Goal: Information Seeking & Learning: Learn about a topic

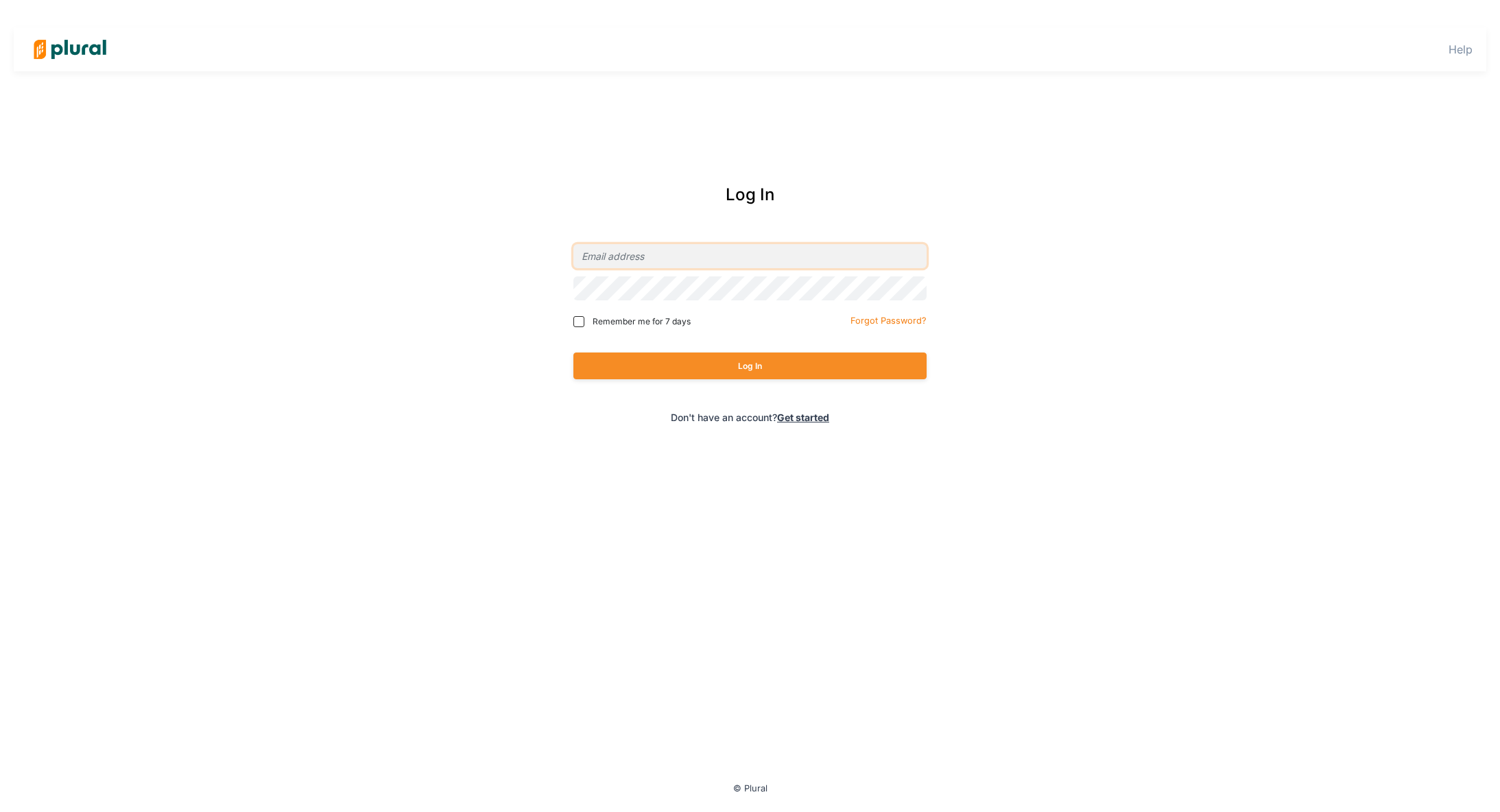
type input "rose.wallace@nbcuni.com"
click at [634, 321] on span "Remember me for 7 days" at bounding box center [641, 321] width 98 height 12
click at [584, 321] on input "Remember me for 7 days" at bounding box center [579, 322] width 11 height 11
checkbox input "true"
click at [699, 370] on button "Log In" at bounding box center [750, 366] width 353 height 27
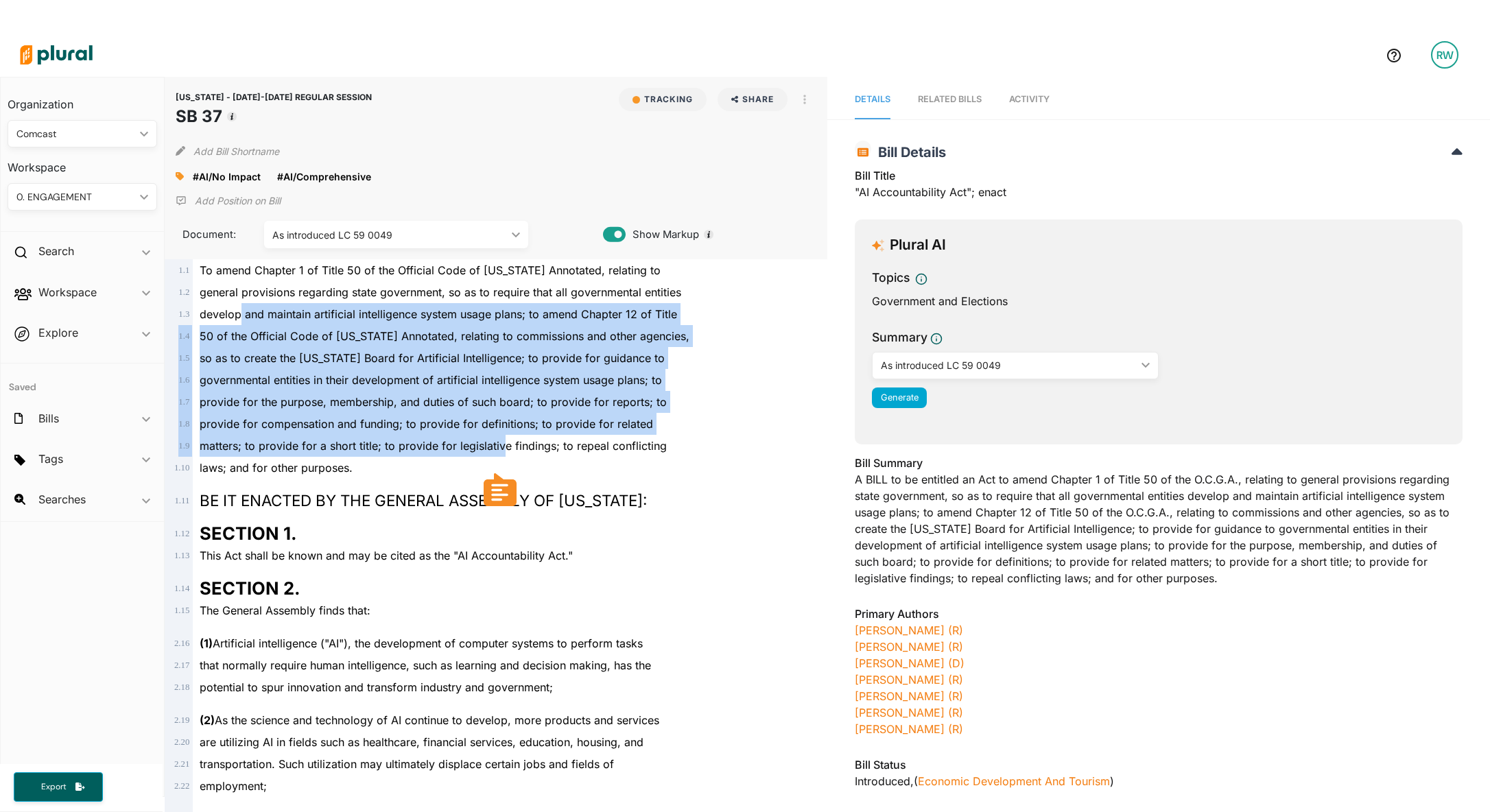
drag, startPoint x: 240, startPoint y: 311, endPoint x: 504, endPoint y: 440, distance: 293.8
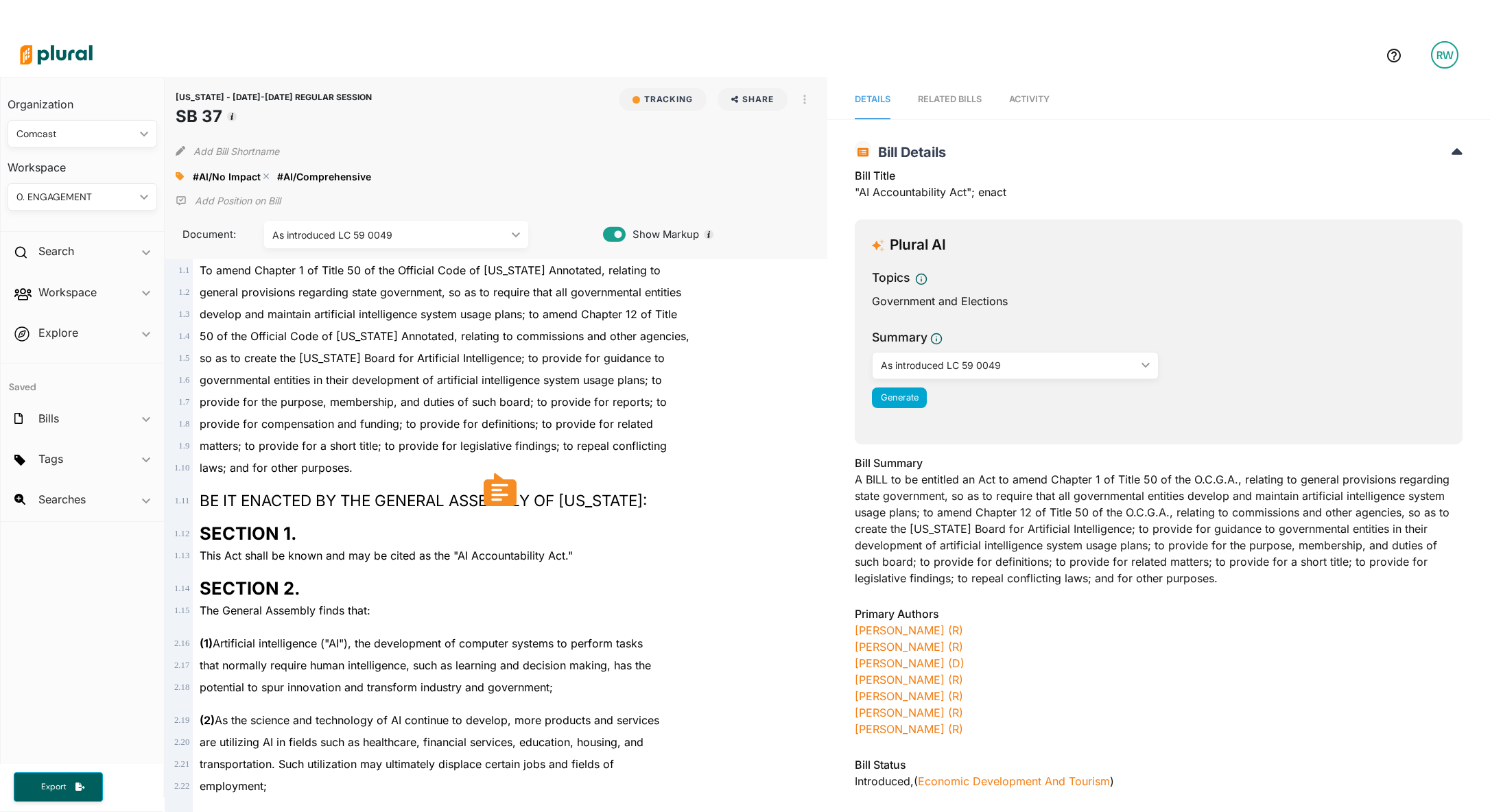
click at [264, 176] on polygon at bounding box center [266, 177] width 10 height 10
click at [179, 177] on icon at bounding box center [180, 177] width 8 height 8
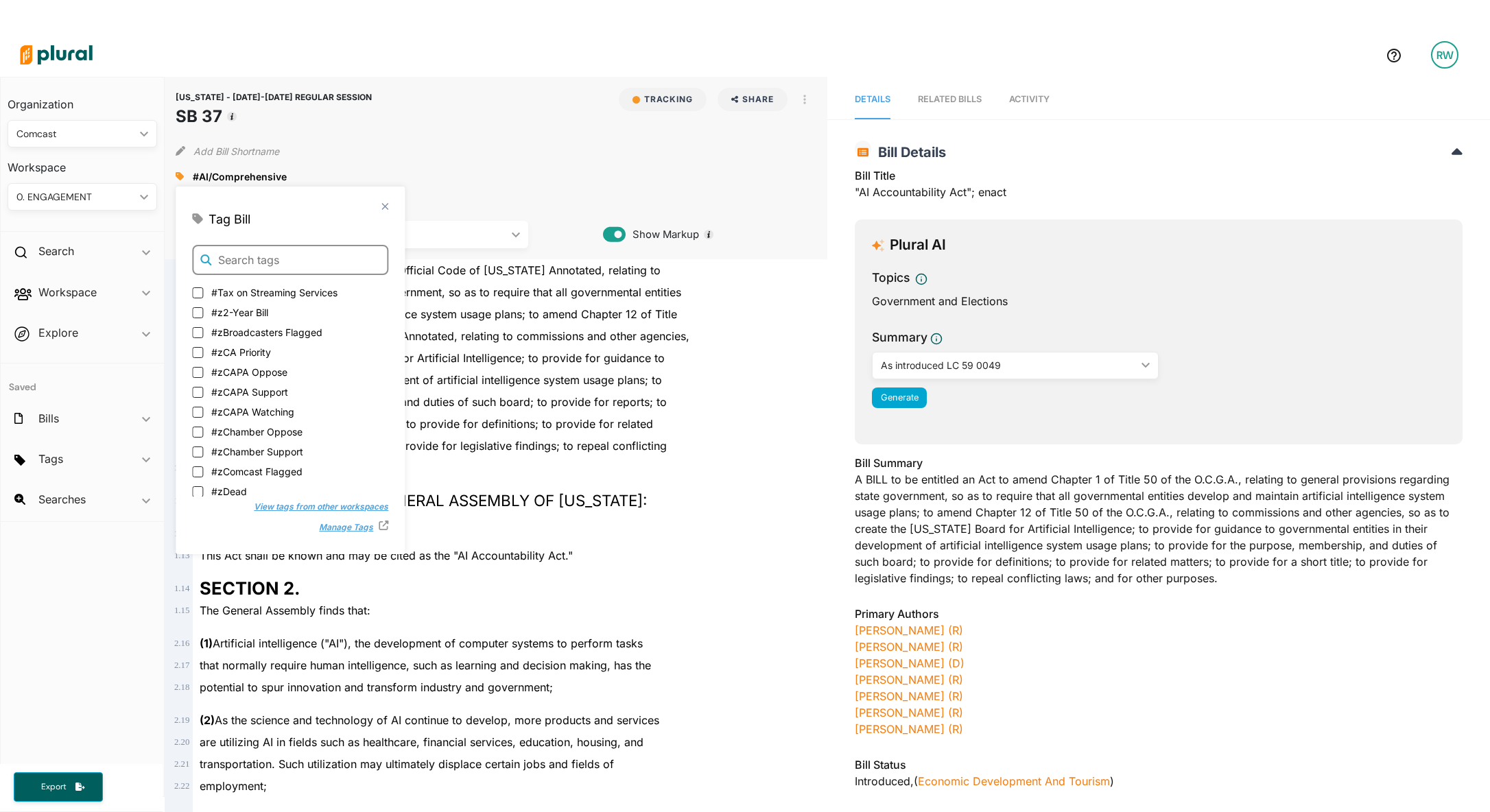
drag, startPoint x: 264, startPoint y: 249, endPoint x: 294, endPoint y: 251, distance: 30.1
click at [267, 249] on input "text" at bounding box center [290, 260] width 196 height 30
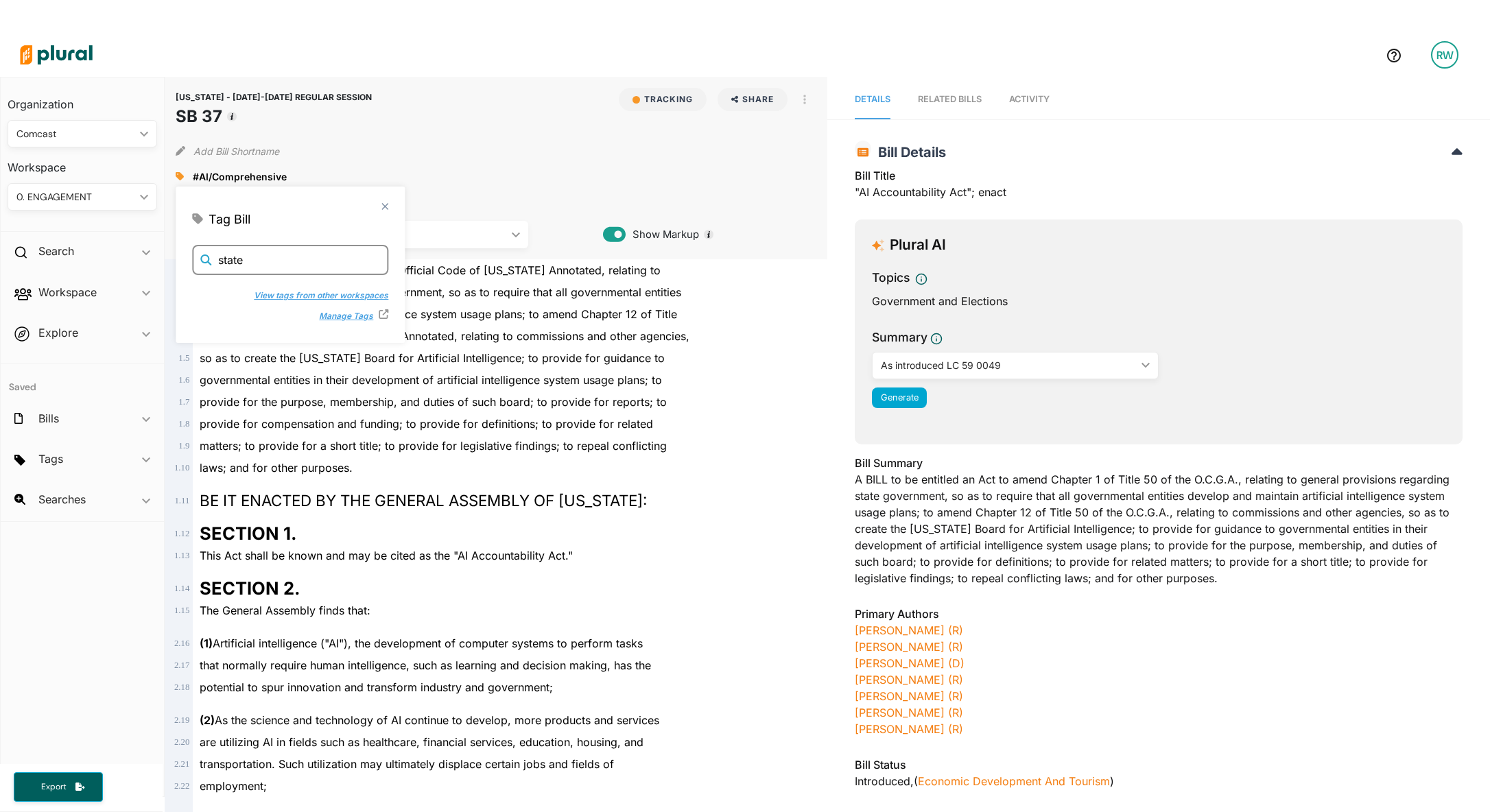
type input "state"
click at [267, 291] on button "View tags from other workspaces" at bounding box center [313, 294] width 148 height 20
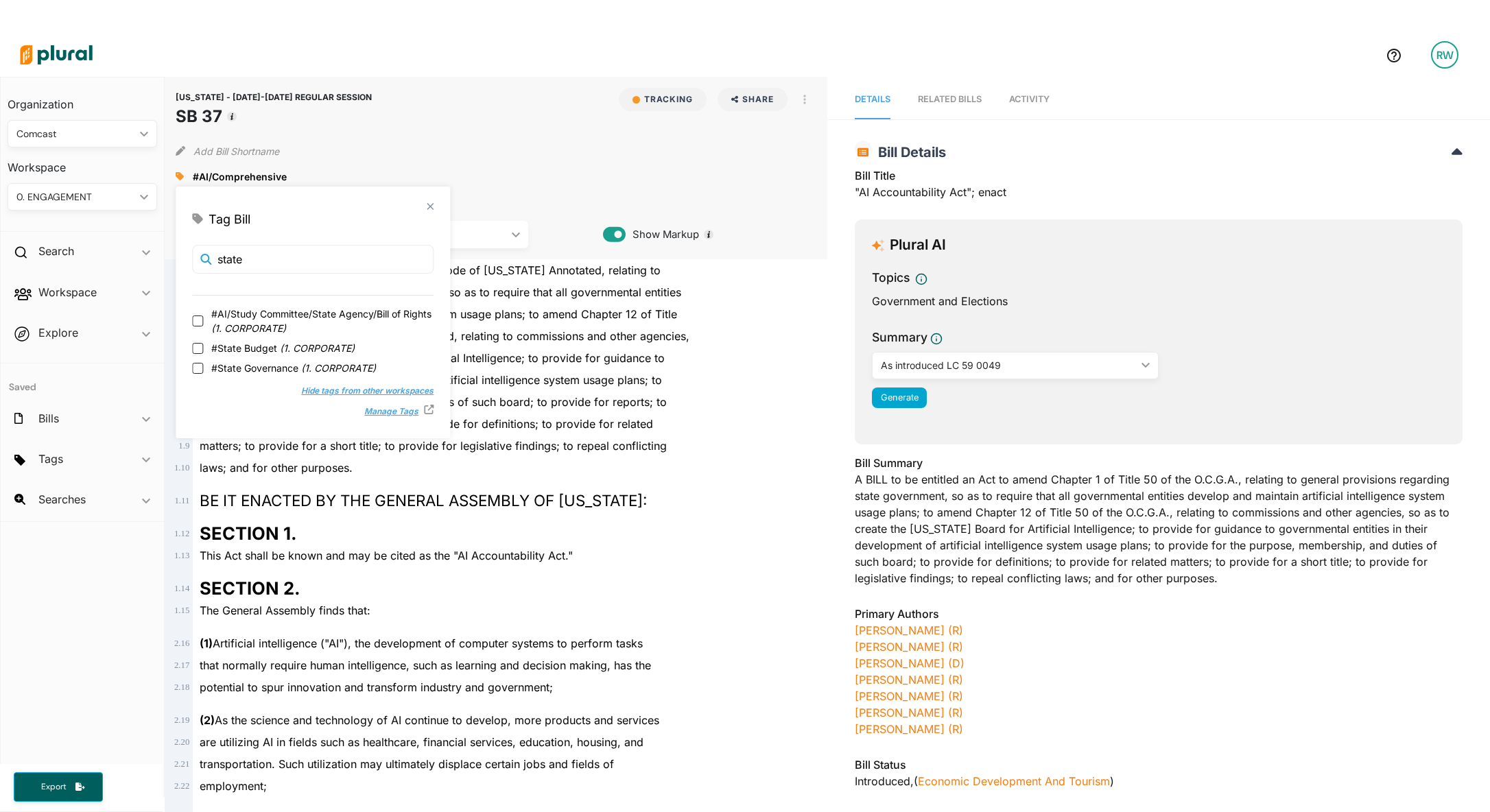
click at [283, 306] on span "#AI/Study Committee/State Agency/Bill of Rights ( 1. CORPORATE )" at bounding box center [322, 321] width 223 height 29
click at [203, 316] on input "#AI/Study Committee/State Agency/Bill of Rights ( 1. CORPORATE )" at bounding box center [198, 321] width 11 height 11
checkbox input "true"
click at [385, 130] on div "GEORGIA - 2025-2026 REGULAR SESSION SB 37 Tracking Share Email LinkedIn X Faceb…" at bounding box center [496, 168] width 663 height 182
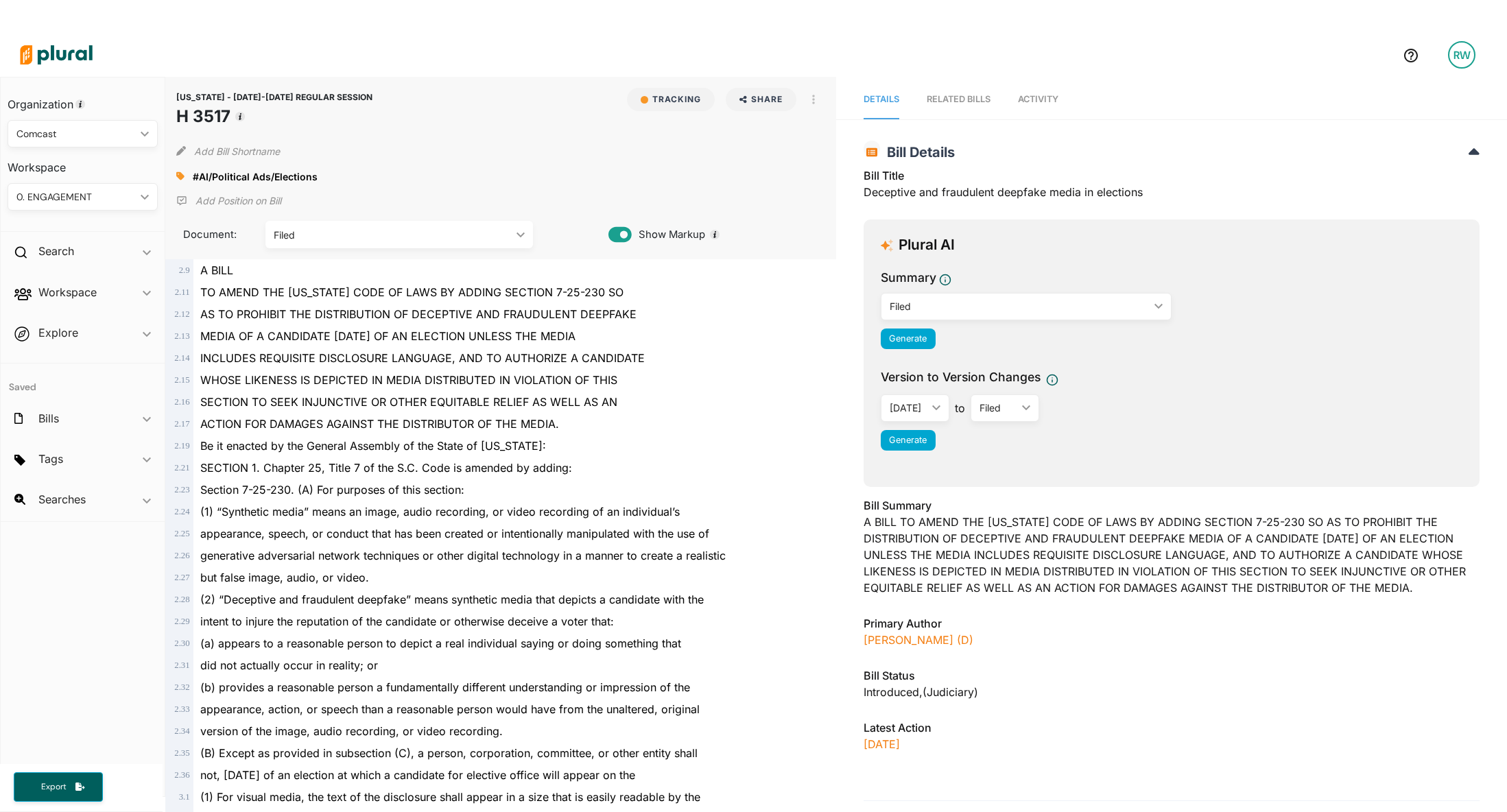
click at [631, 372] on div "WHOSE LIKENESS IS DEPICTED IN MEDIA DISTRIBUTED IN VIOLATION OF THIS" at bounding box center [507, 379] width 627 height 22
click at [1026, 95] on span "Activity" at bounding box center [1037, 99] width 40 height 11
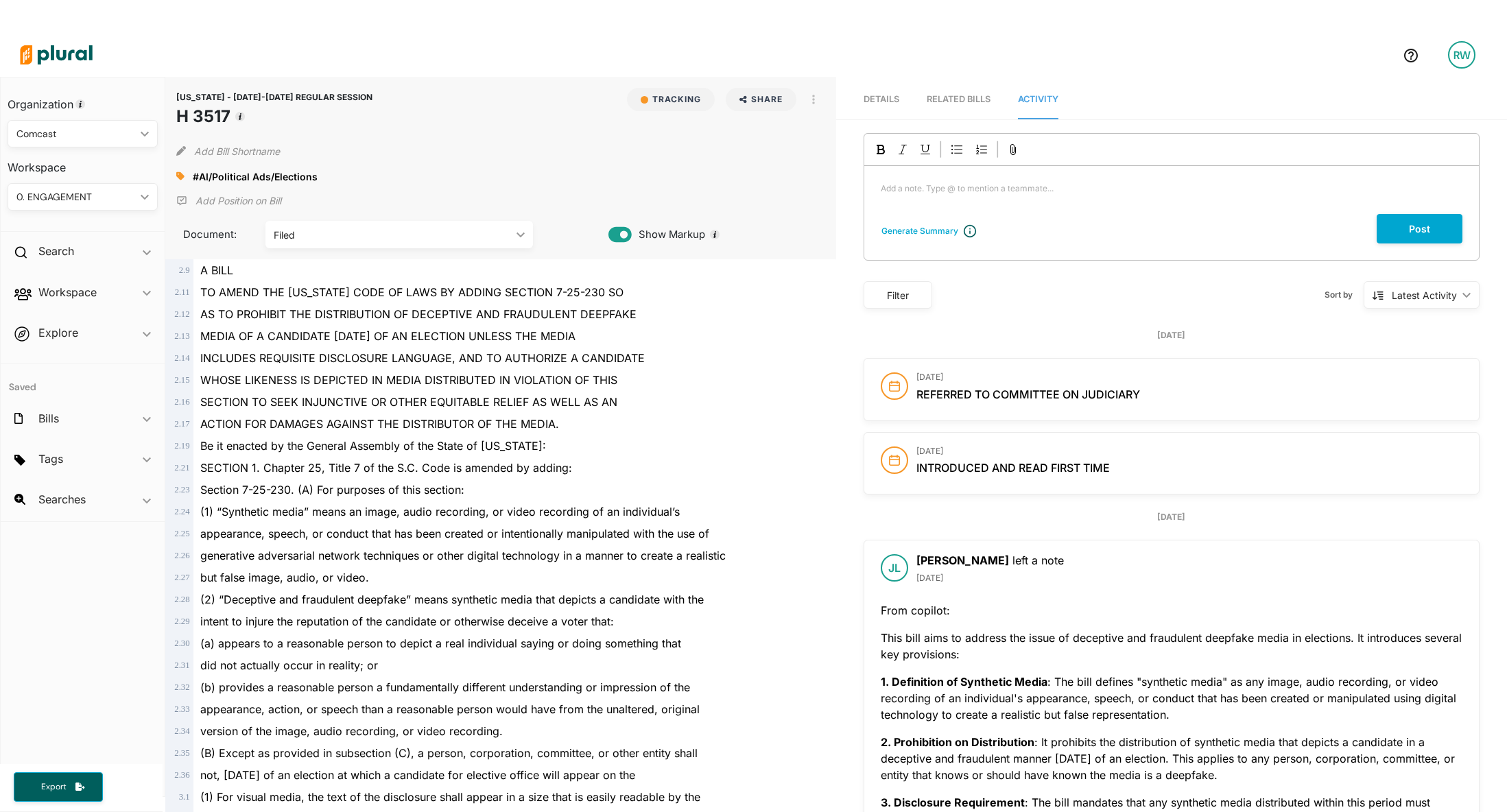
click at [869, 102] on span "Details" at bounding box center [881, 99] width 35 height 11
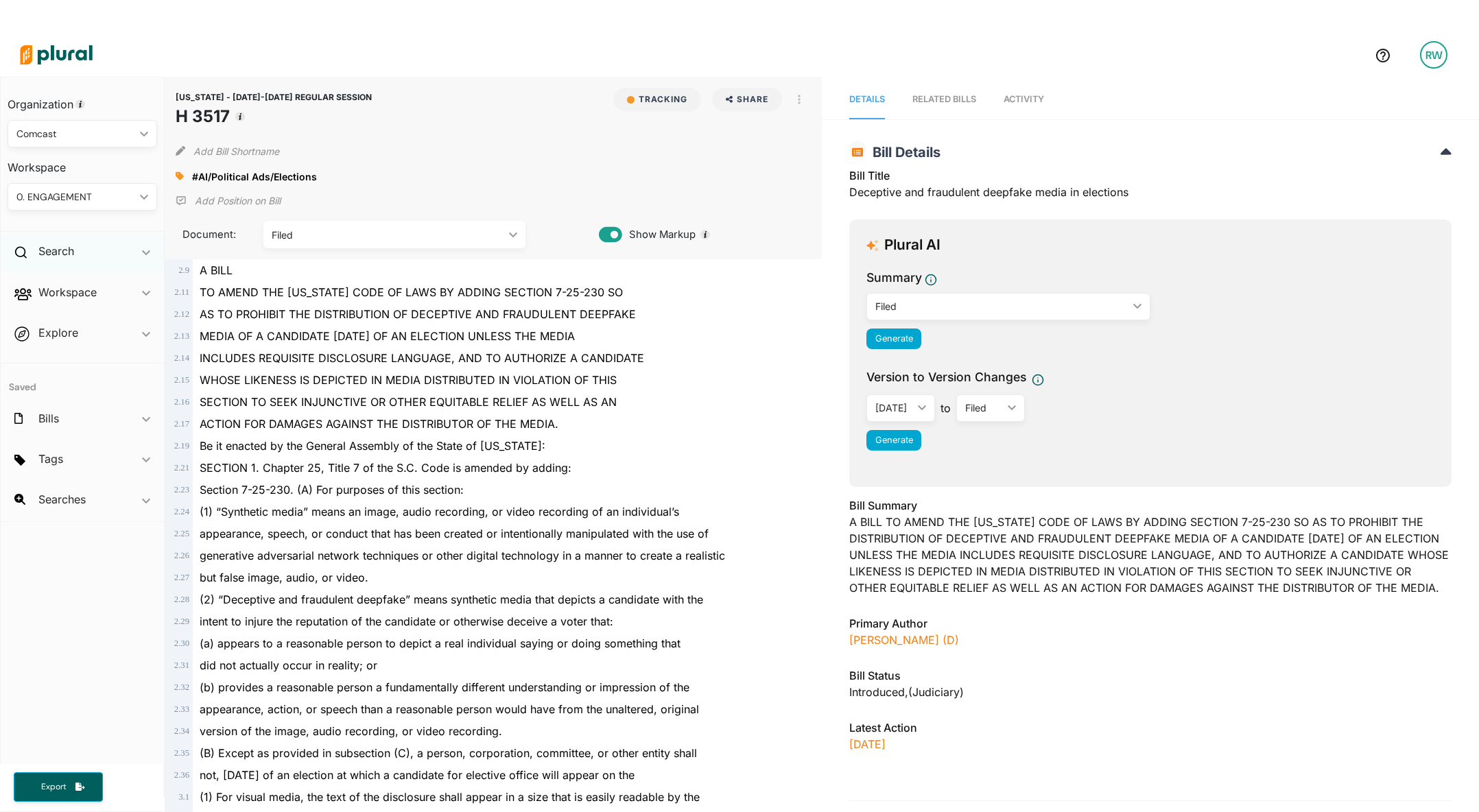
click at [86, 261] on div "Search ic_keyboard_arrow_down" at bounding box center [82, 253] width 163 height 37
click at [57, 287] on h4 "Bills" at bounding box center [85, 282] width 129 height 13
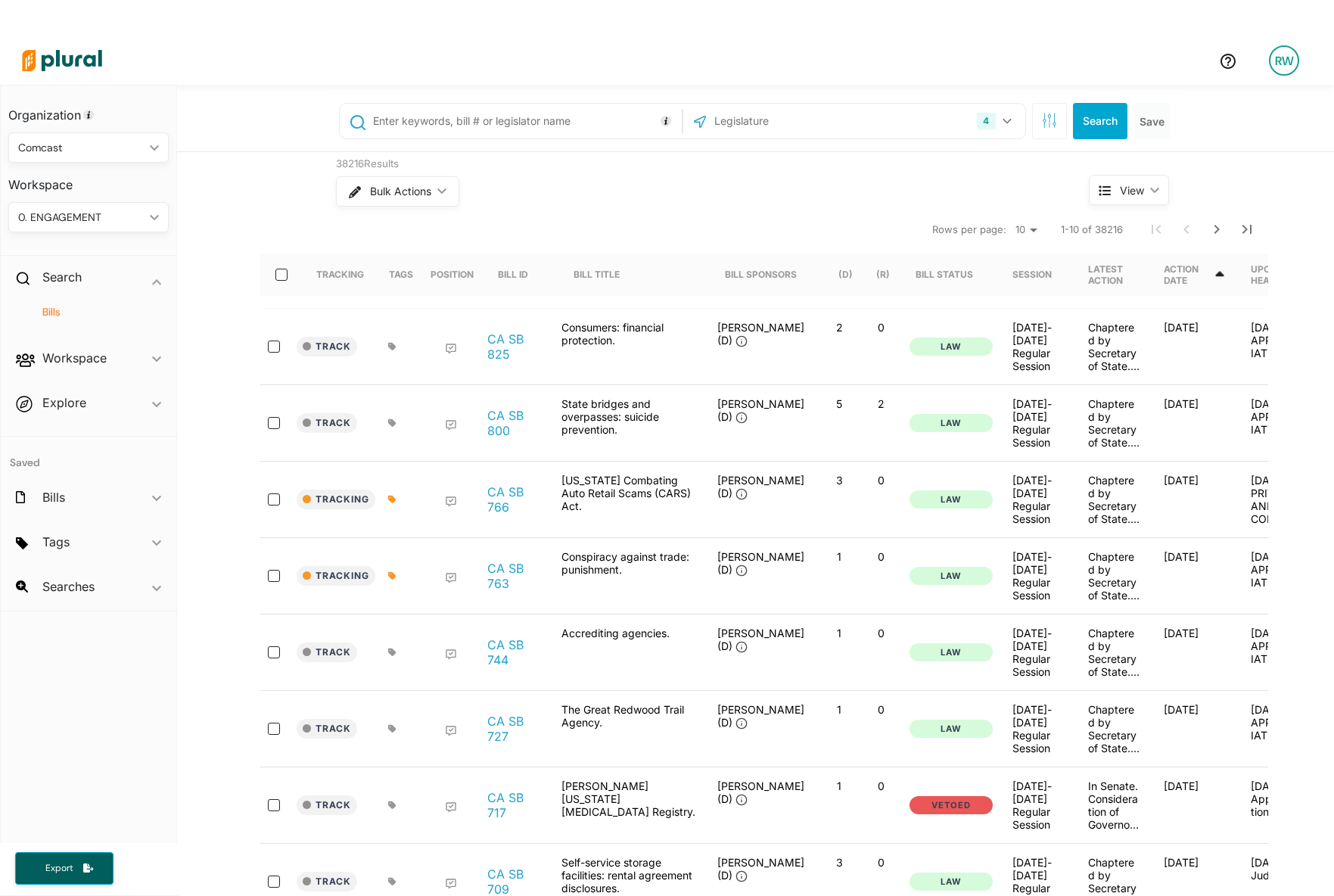
click at [441, 108] on input "text" at bounding box center [524, 121] width 306 height 29
type input "HB 566"
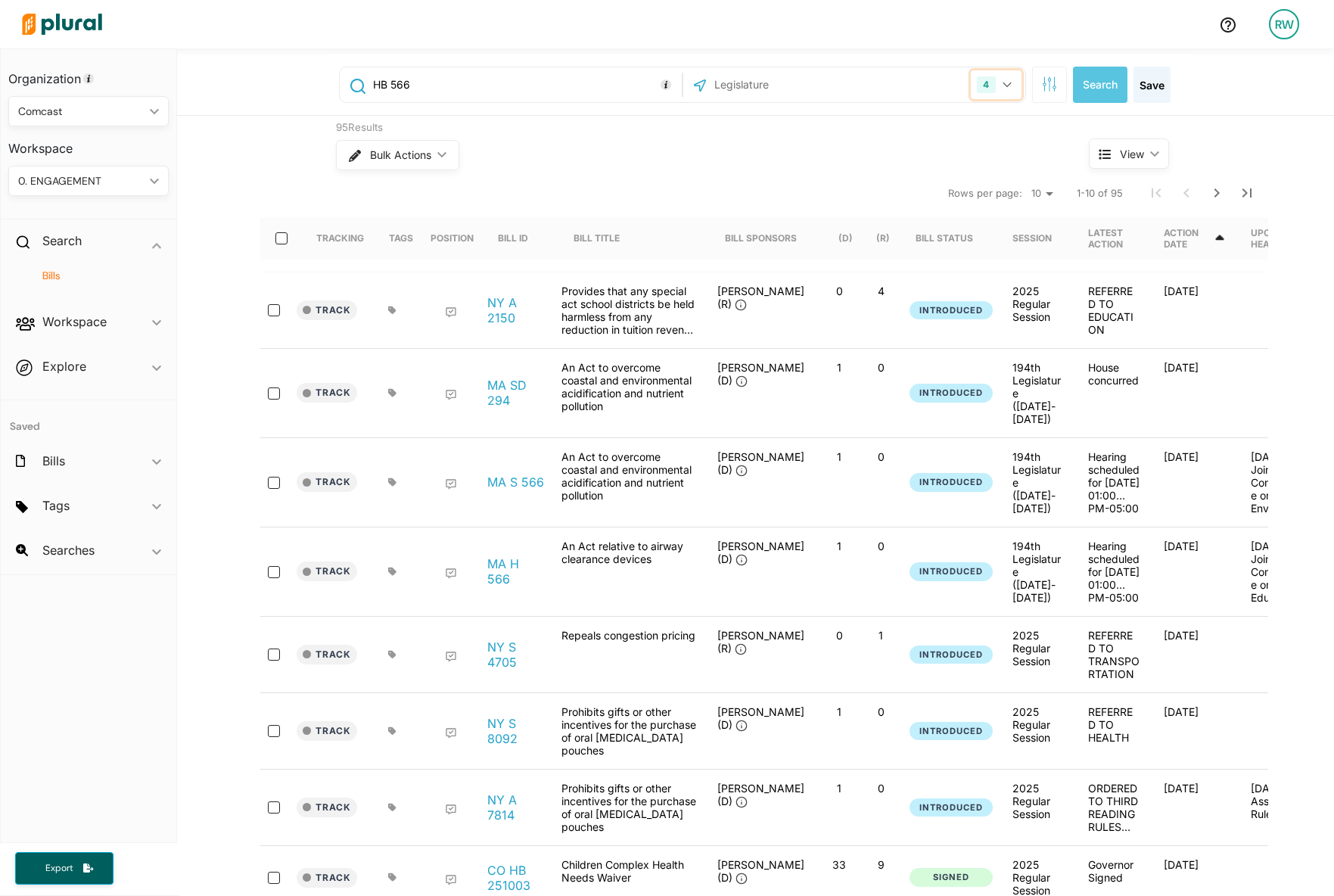
click at [1007, 79] on button "4" at bounding box center [996, 84] width 50 height 29
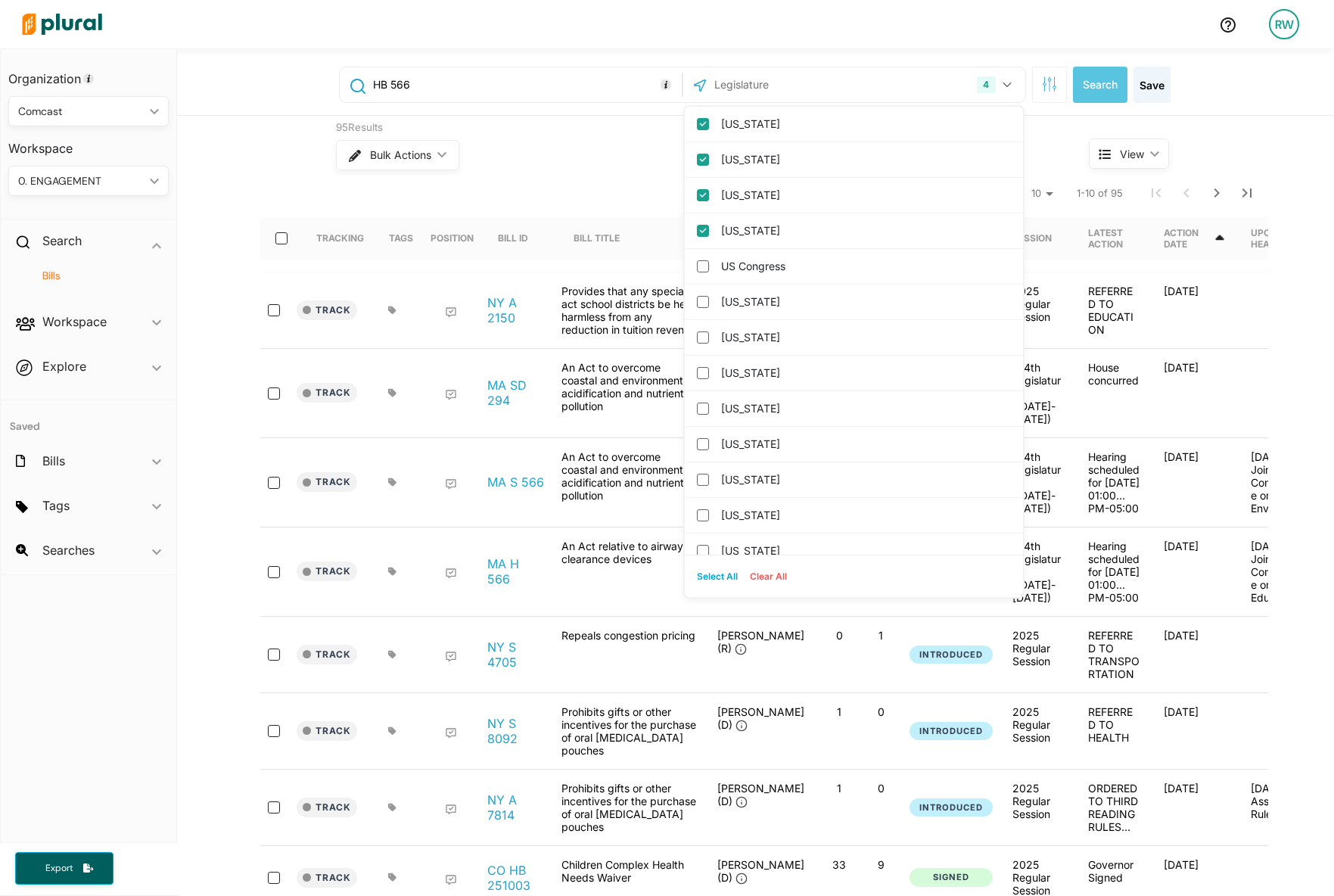
click at [846, 85] on input "text" at bounding box center [794, 84] width 162 height 29
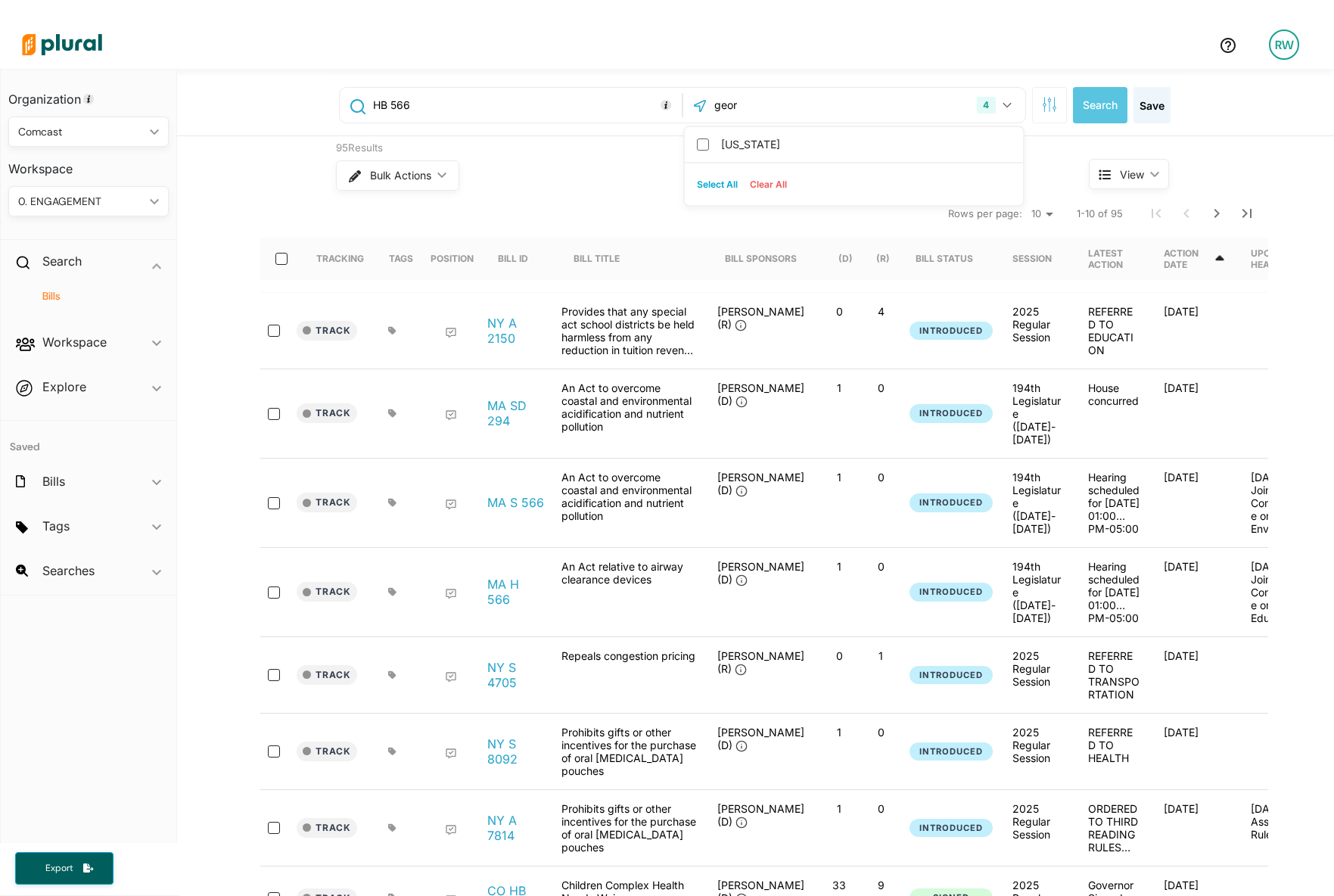
scroll to position [0, 0]
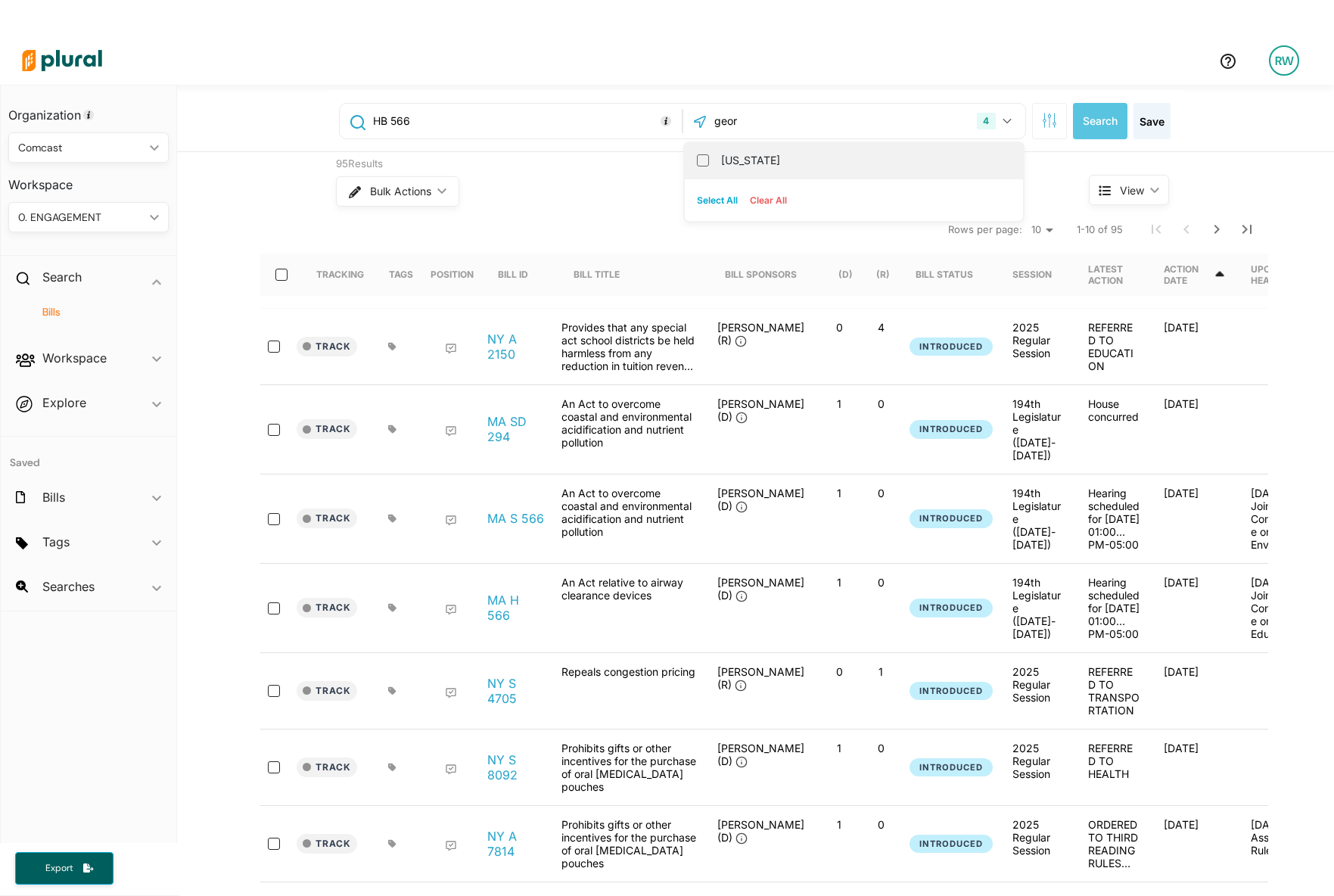
type input "geor"
click at [732, 159] on label "[US_STATE]" at bounding box center [864, 160] width 287 height 23
click at [709, 159] on input "[US_STATE]" at bounding box center [703, 161] width 12 height 12
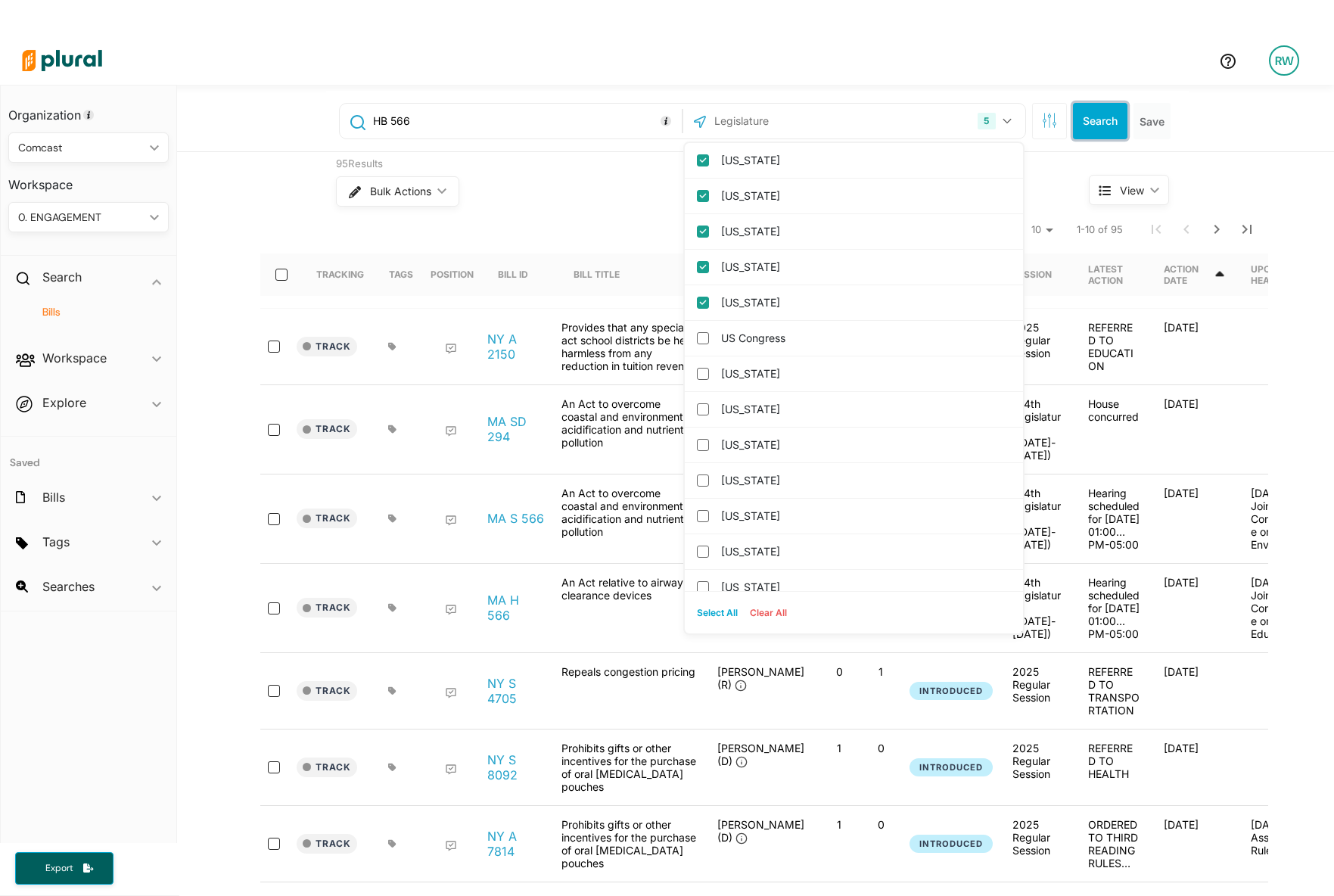
click at [1101, 122] on button "Search" at bounding box center [1100, 121] width 55 height 37
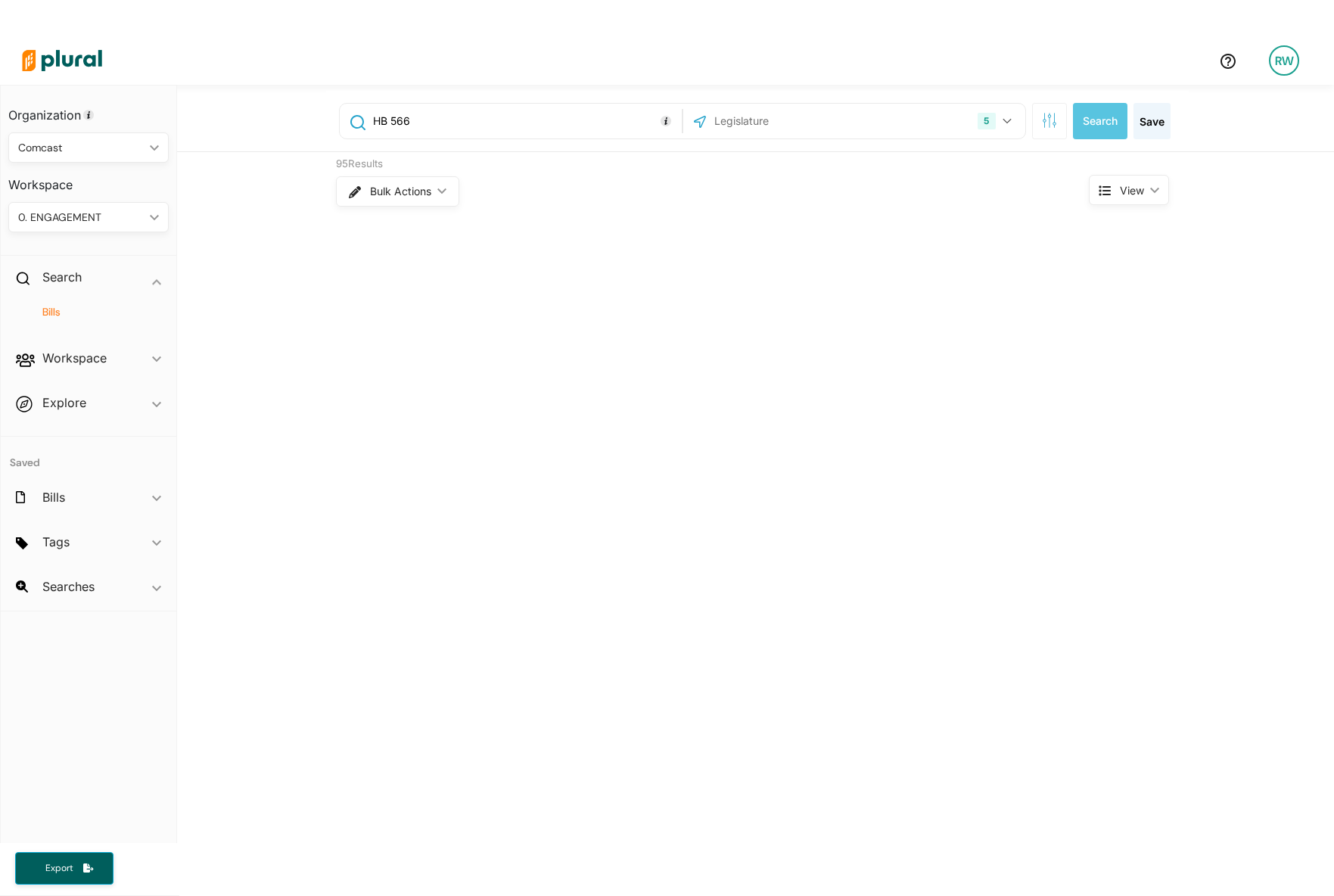
scroll to position [37, 0]
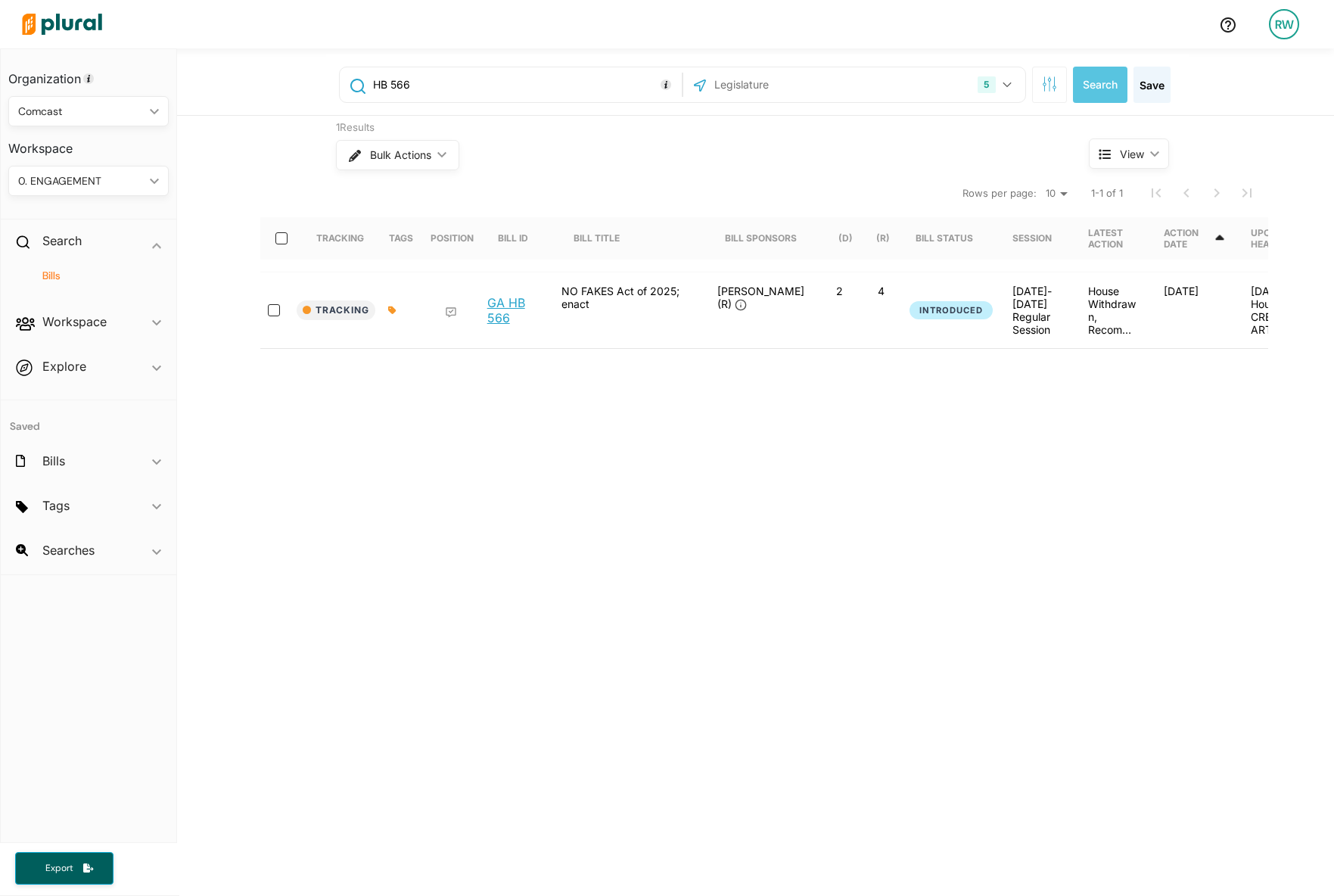
click at [517, 297] on link "GA HB 566" at bounding box center [516, 310] width 58 height 30
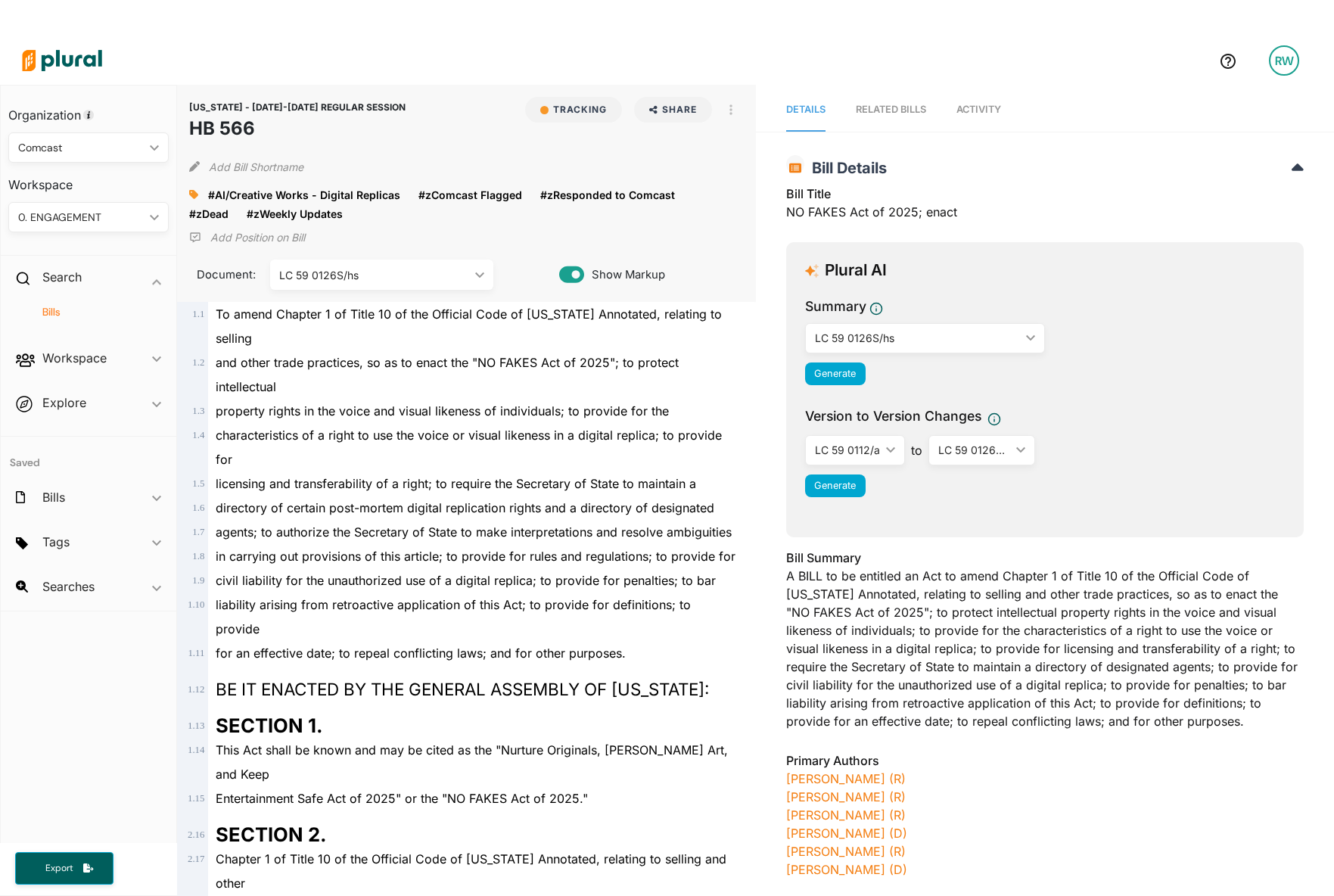
click at [986, 106] on span "Activity" at bounding box center [979, 109] width 44 height 12
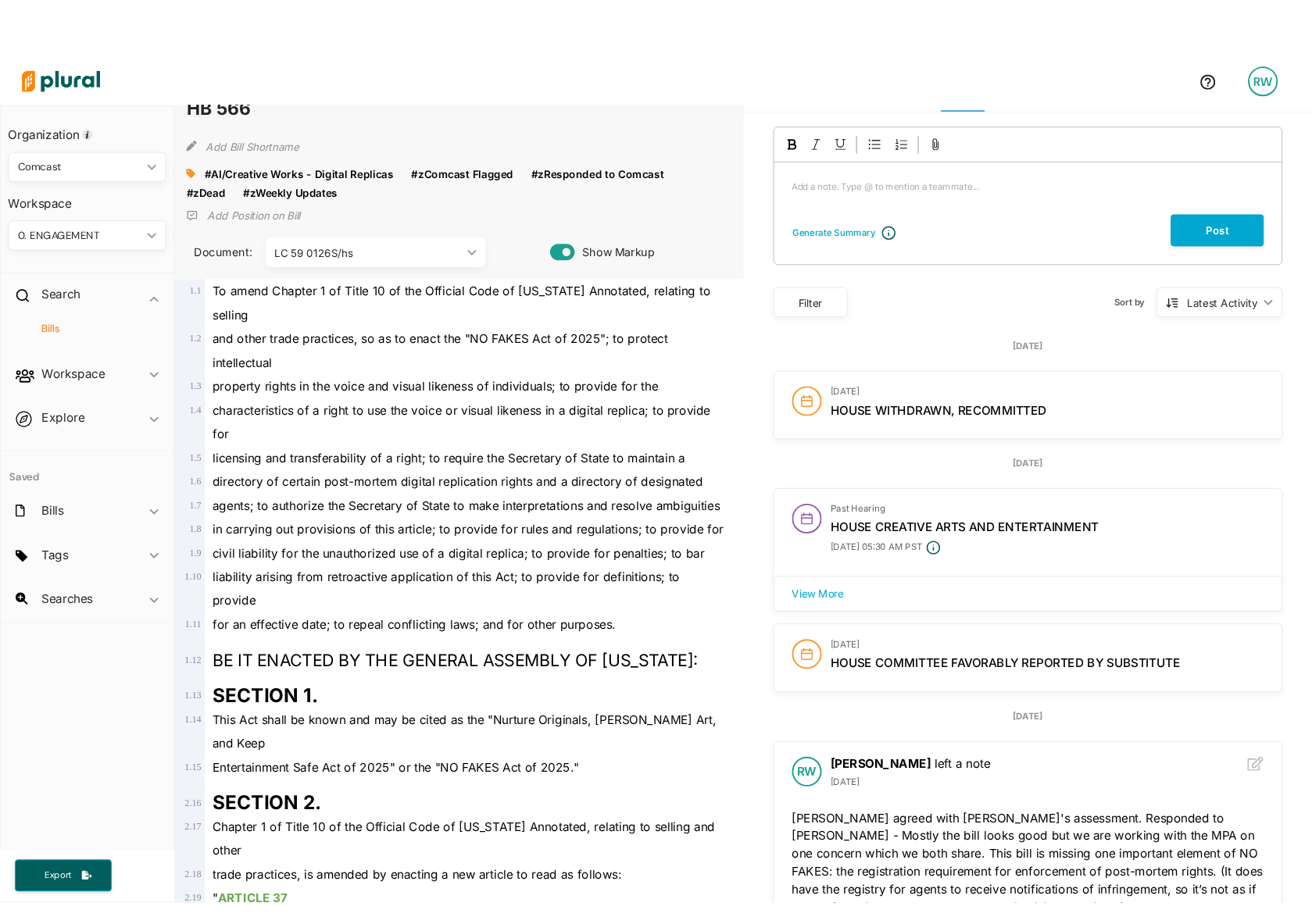
scroll to position [78, 0]
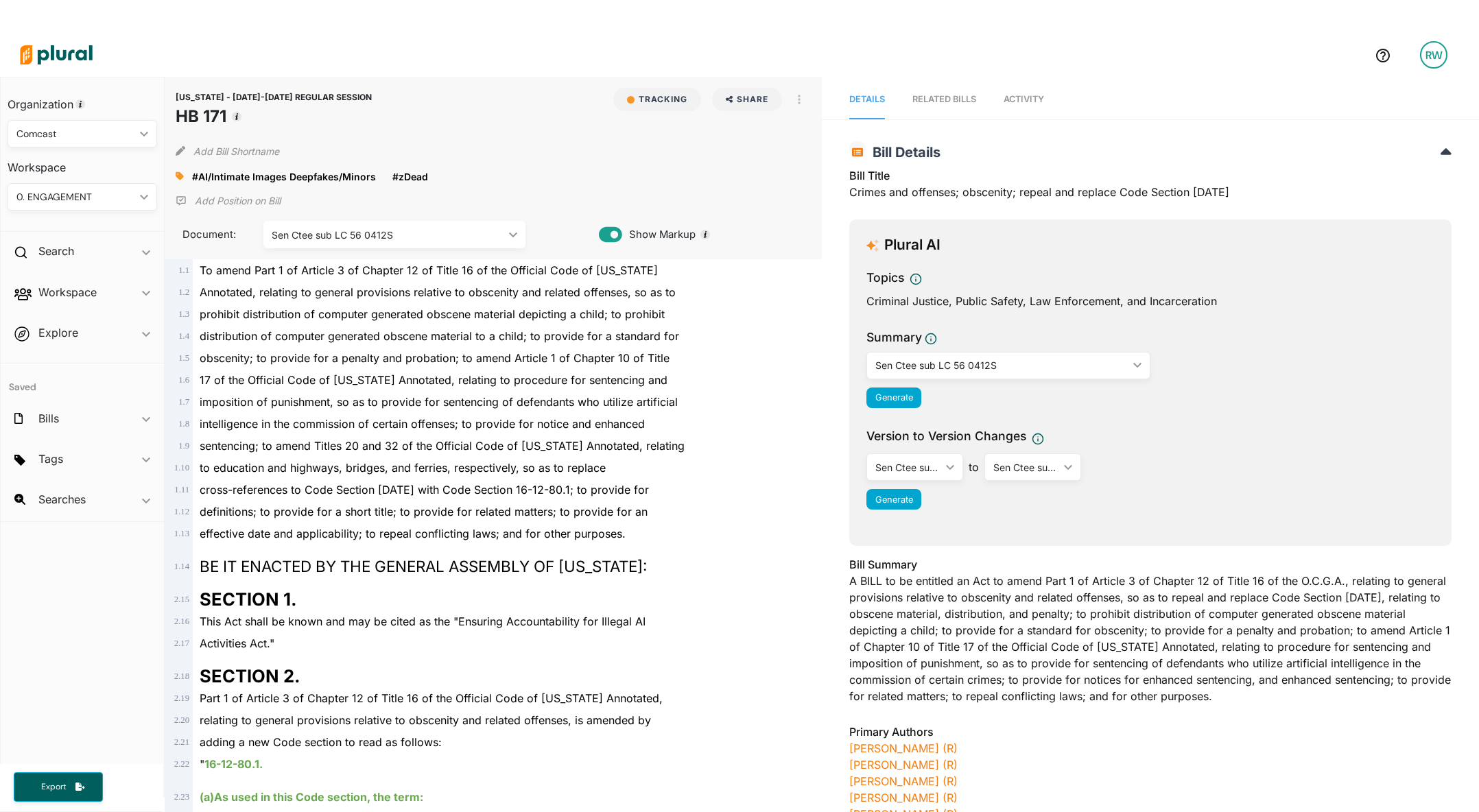
click at [1018, 84] on link "Activity" at bounding box center [1023, 100] width 40 height 39
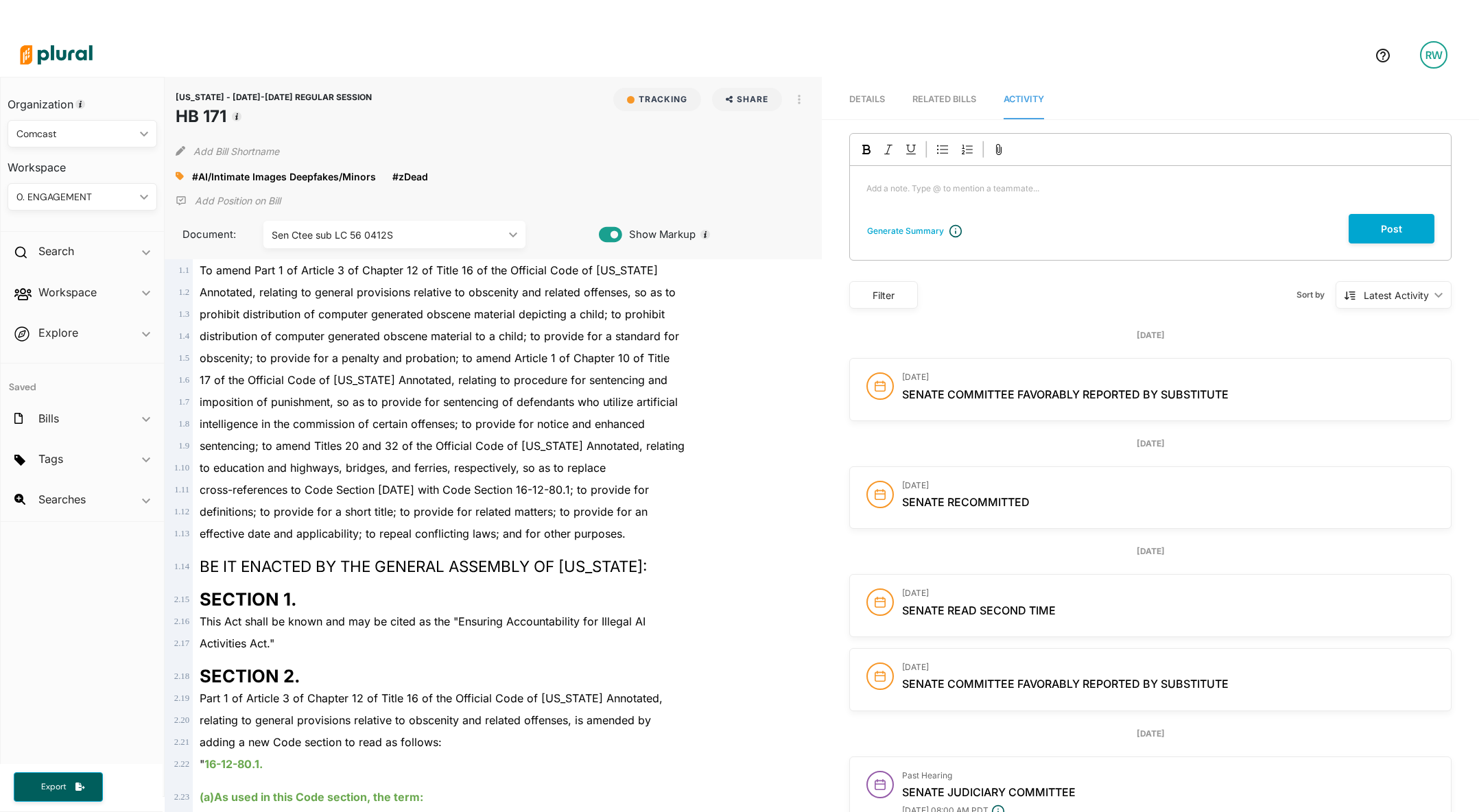
click at [459, 392] on div "imposition of punishment, so as to provide for sentencing of defendants who uti…" at bounding box center [499, 402] width 613 height 22
click at [796, 105] on button "button" at bounding box center [799, 99] width 23 height 23
click at [819, 163] on div "View Source" at bounding box center [858, 161] width 83 height 12
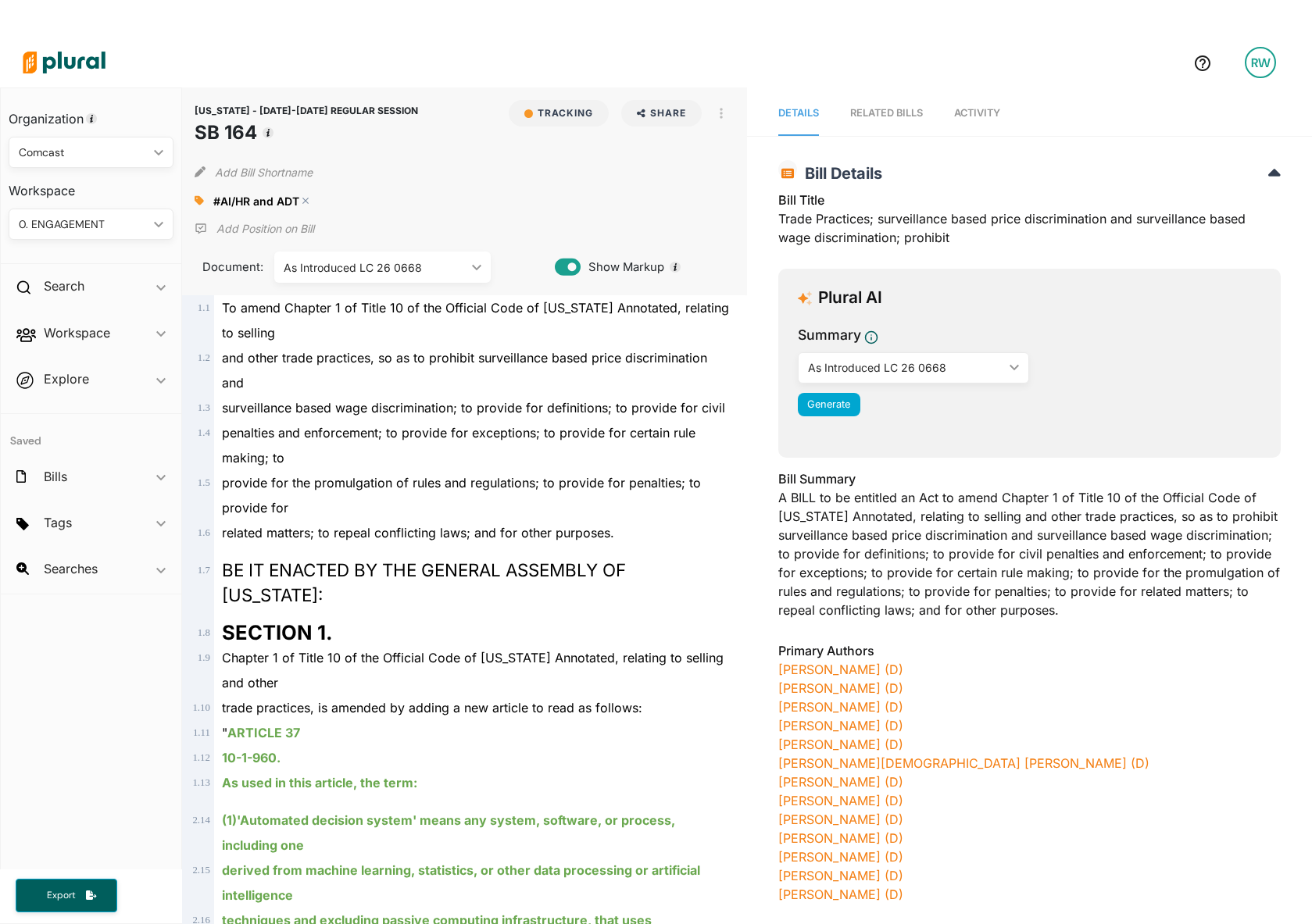
click at [306, 200] on polygon at bounding box center [306, 201] width 11 height 11
click at [197, 199] on icon at bounding box center [199, 201] width 10 height 10
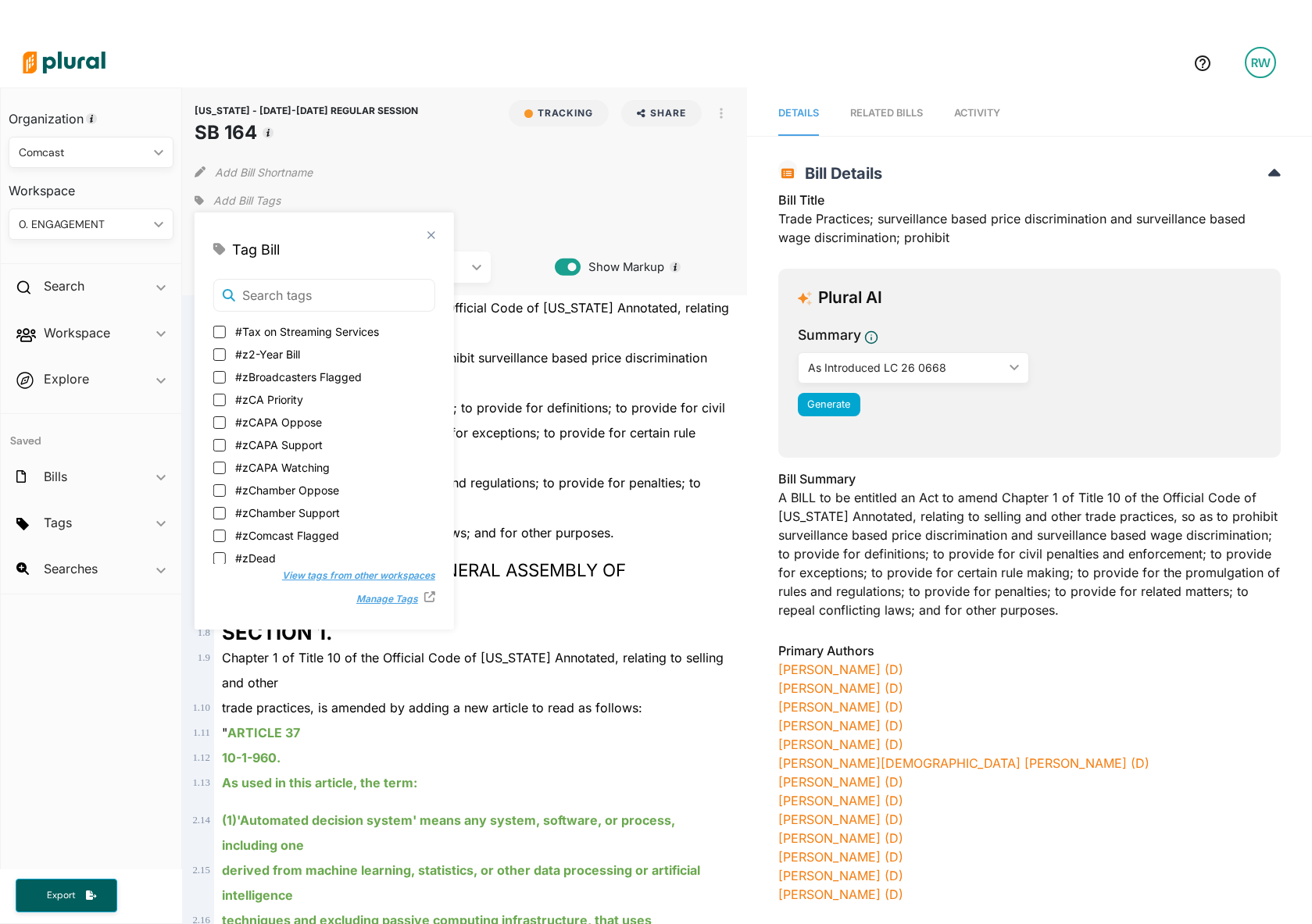
click at [353, 573] on button "View tags from other workspaces" at bounding box center [351, 575] width 169 height 23
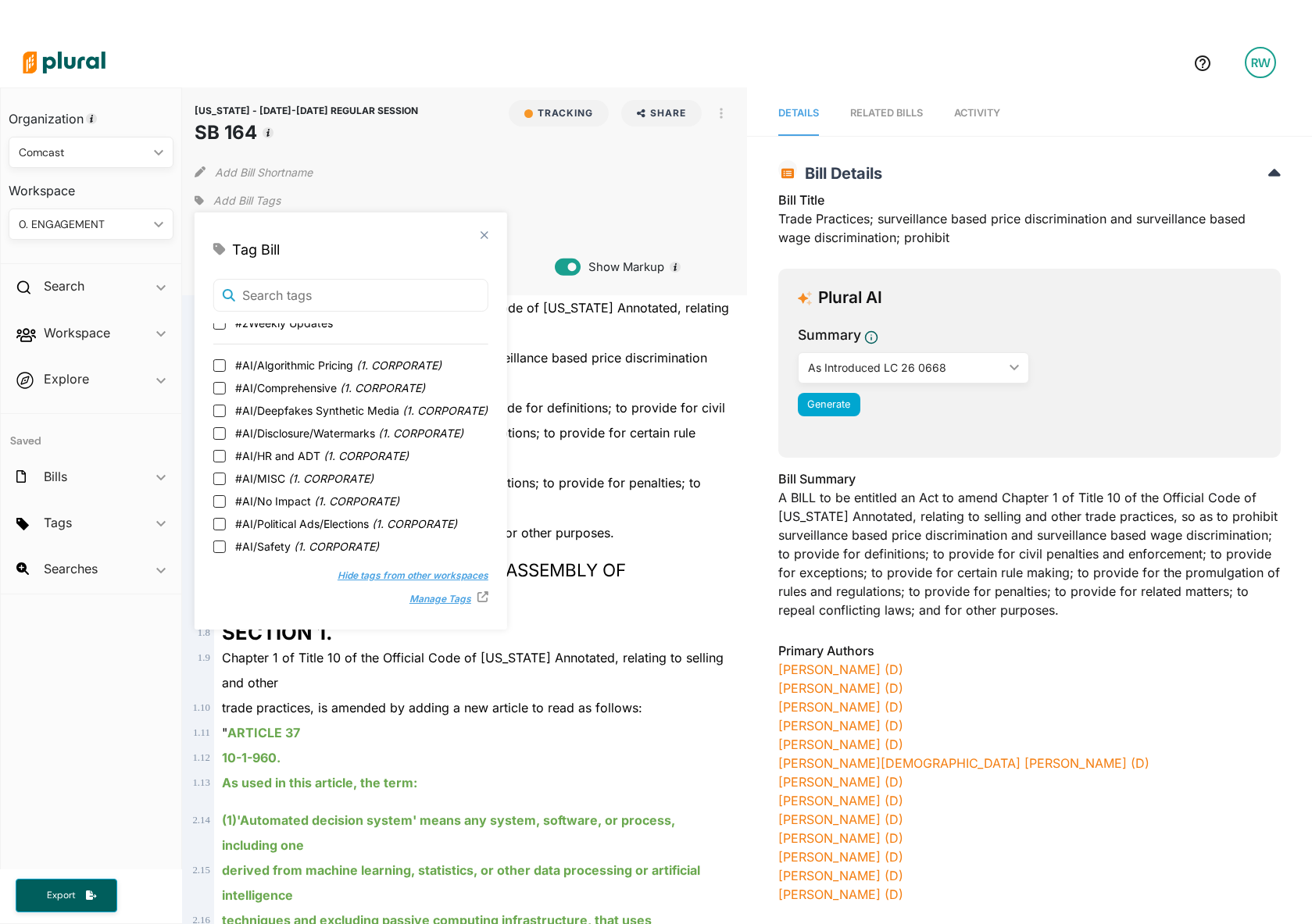
scroll to position [479, 0]
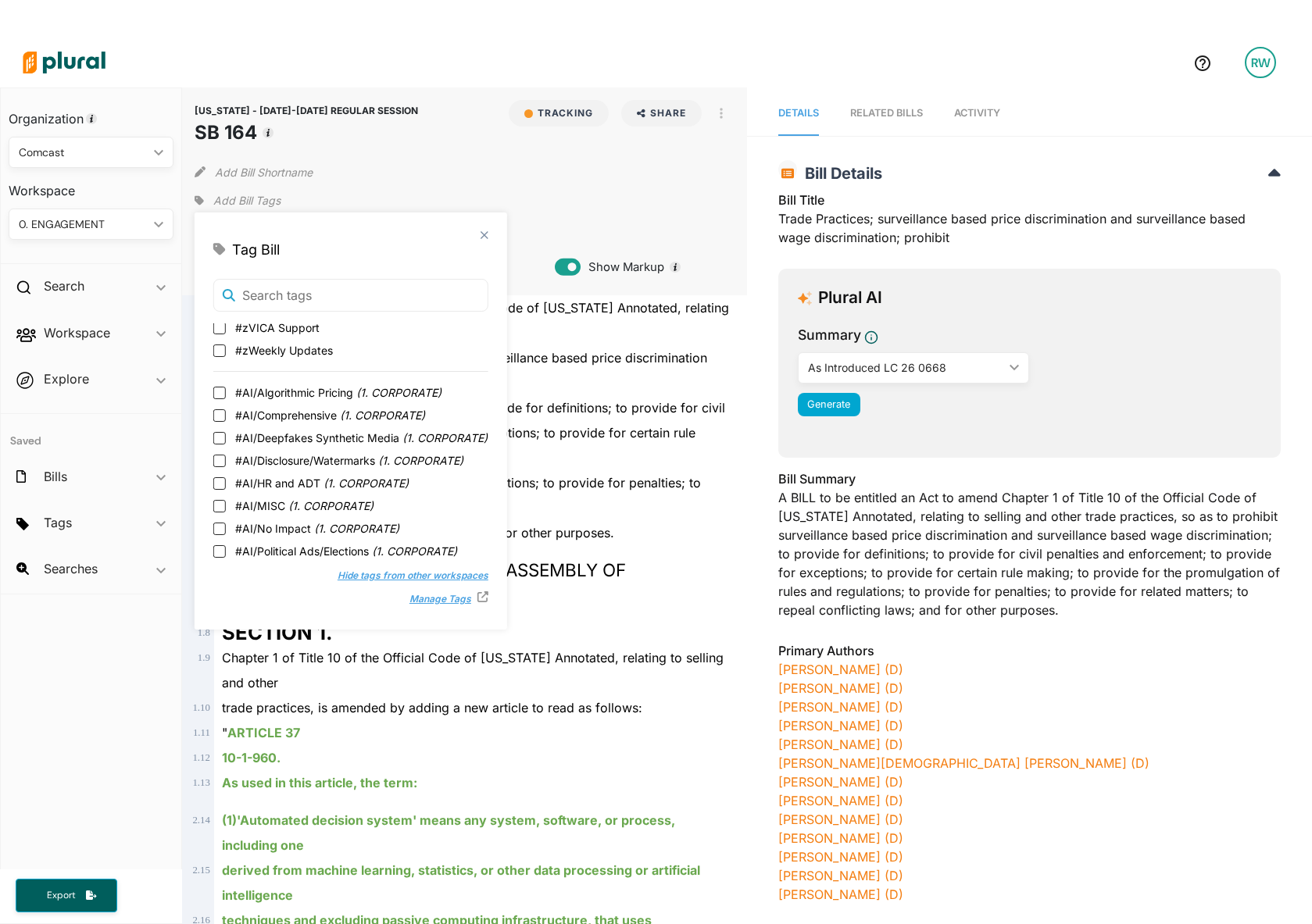
click at [319, 388] on span "#AI/Algorithmic Pricing ( 1. CORPORATE )" at bounding box center [338, 392] width 206 height 16
click at [226, 388] on input "#AI/Algorithmic Pricing ( 1. CORPORATE )" at bounding box center [220, 393] width 13 height 13
checkbox input "true"
drag, startPoint x: 498, startPoint y: 168, endPoint x: 485, endPoint y: 139, distance: 31.8
click at [498, 167] on div "Add Bill Shortname" at bounding box center [464, 168] width 540 height 31
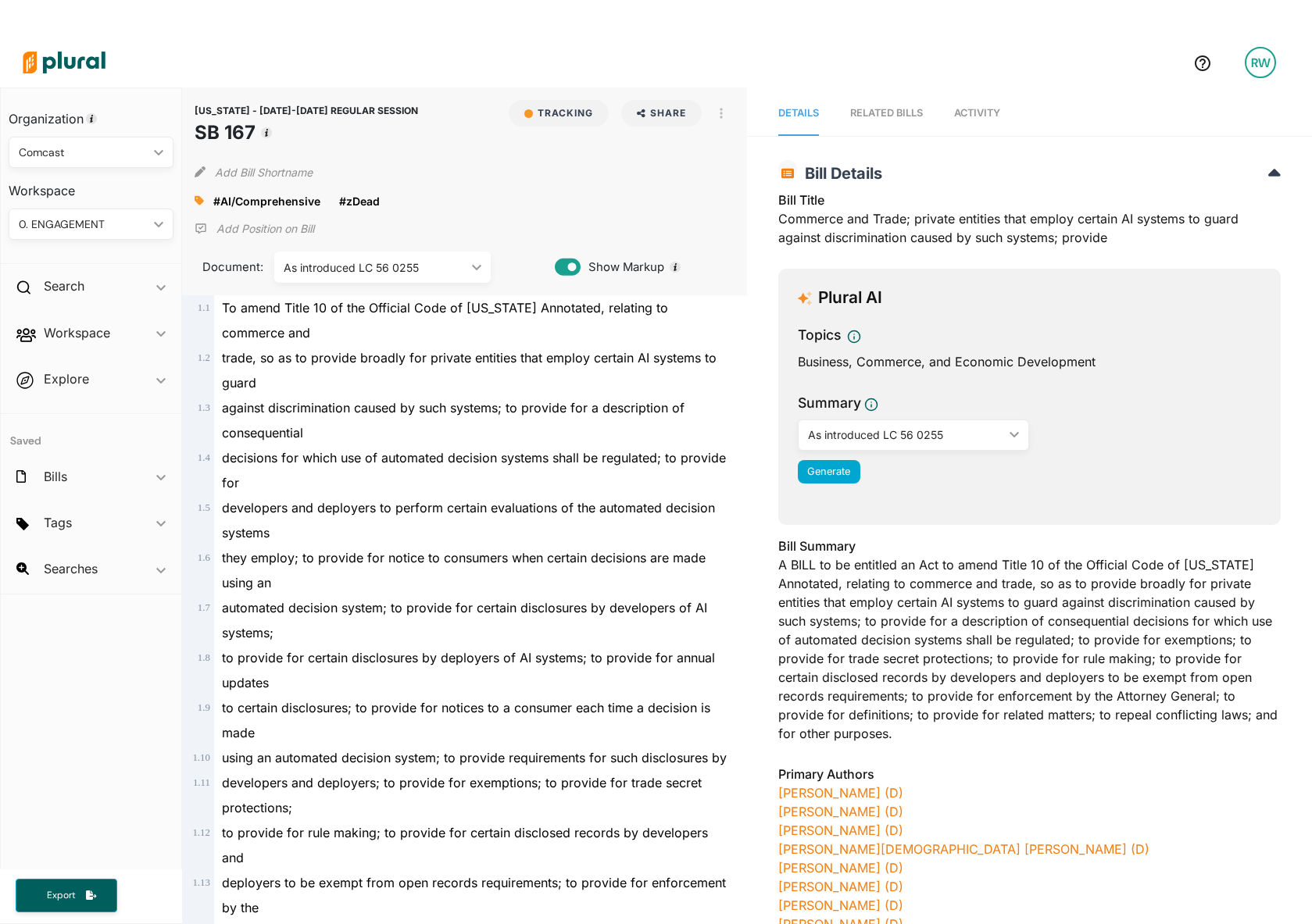
click at [987, 102] on link "Activity" at bounding box center [977, 113] width 46 height 44
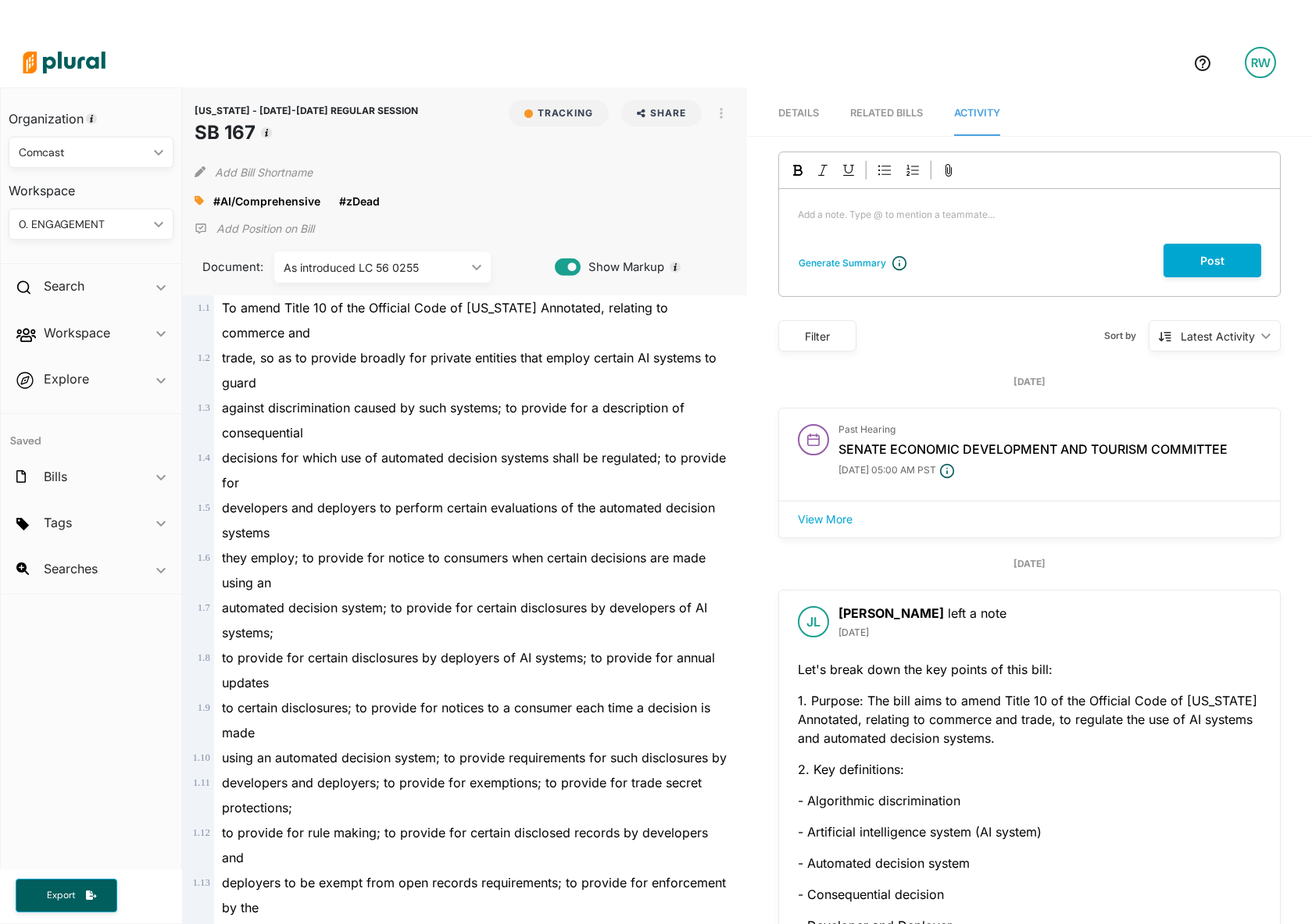
click at [783, 97] on link "Details" at bounding box center [798, 113] width 40 height 44
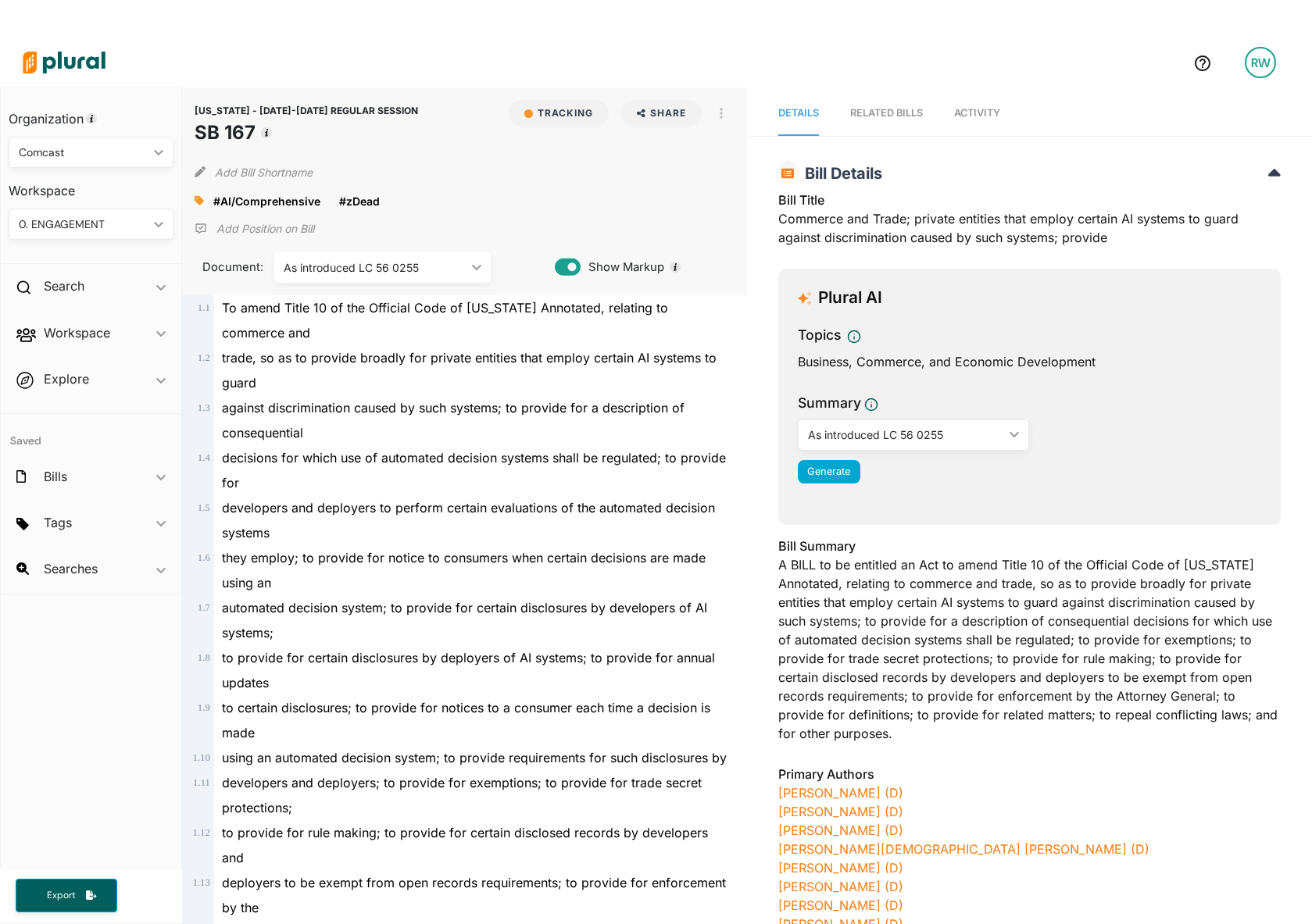
click at [791, 106] on link "Details" at bounding box center [798, 113] width 40 height 44
click at [701, 111] on button "Share" at bounding box center [661, 113] width 93 height 27
click at [714, 124] on button "button" at bounding box center [721, 113] width 27 height 27
click at [724, 190] on div at bounding box center [726, 184] width 11 height 13
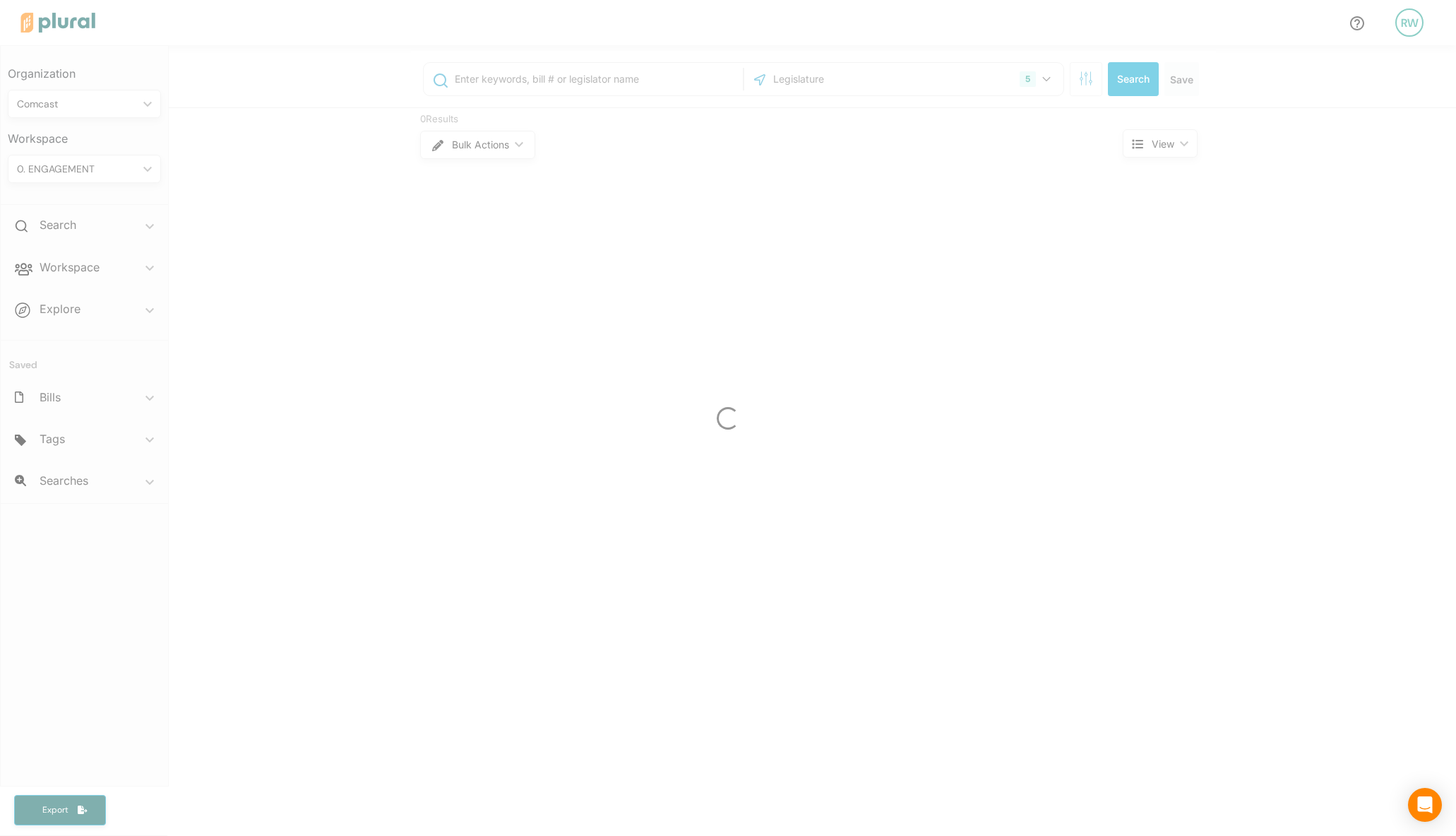
click at [580, 87] on div "5 [US_STATE] [US_STATE] [US_STATE] [US_STATE] [US_STATE] [GEOGRAPHIC_DATA] Cong…" at bounding box center [812, 469] width 1287 height 848
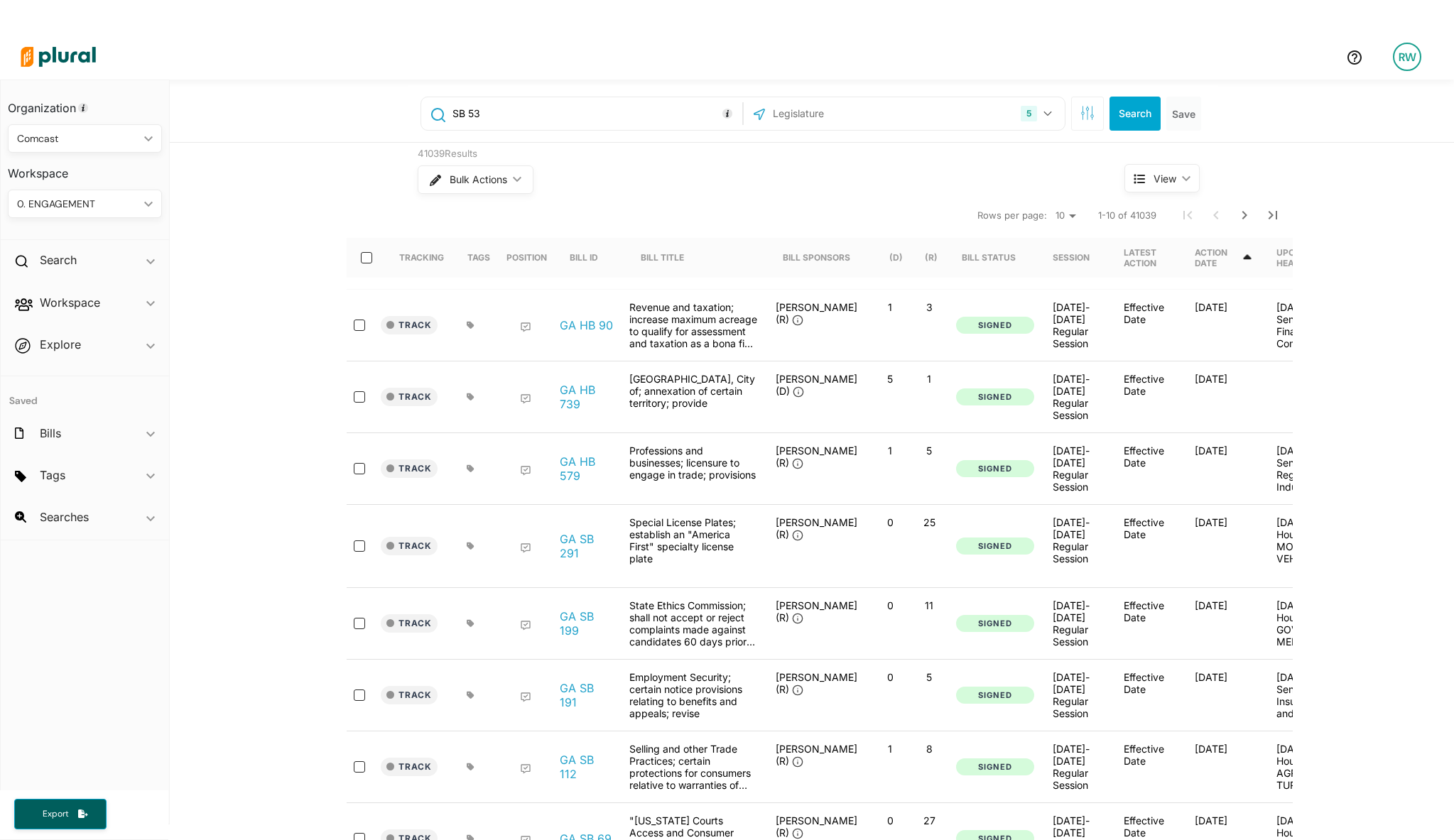
type input "SB 53"
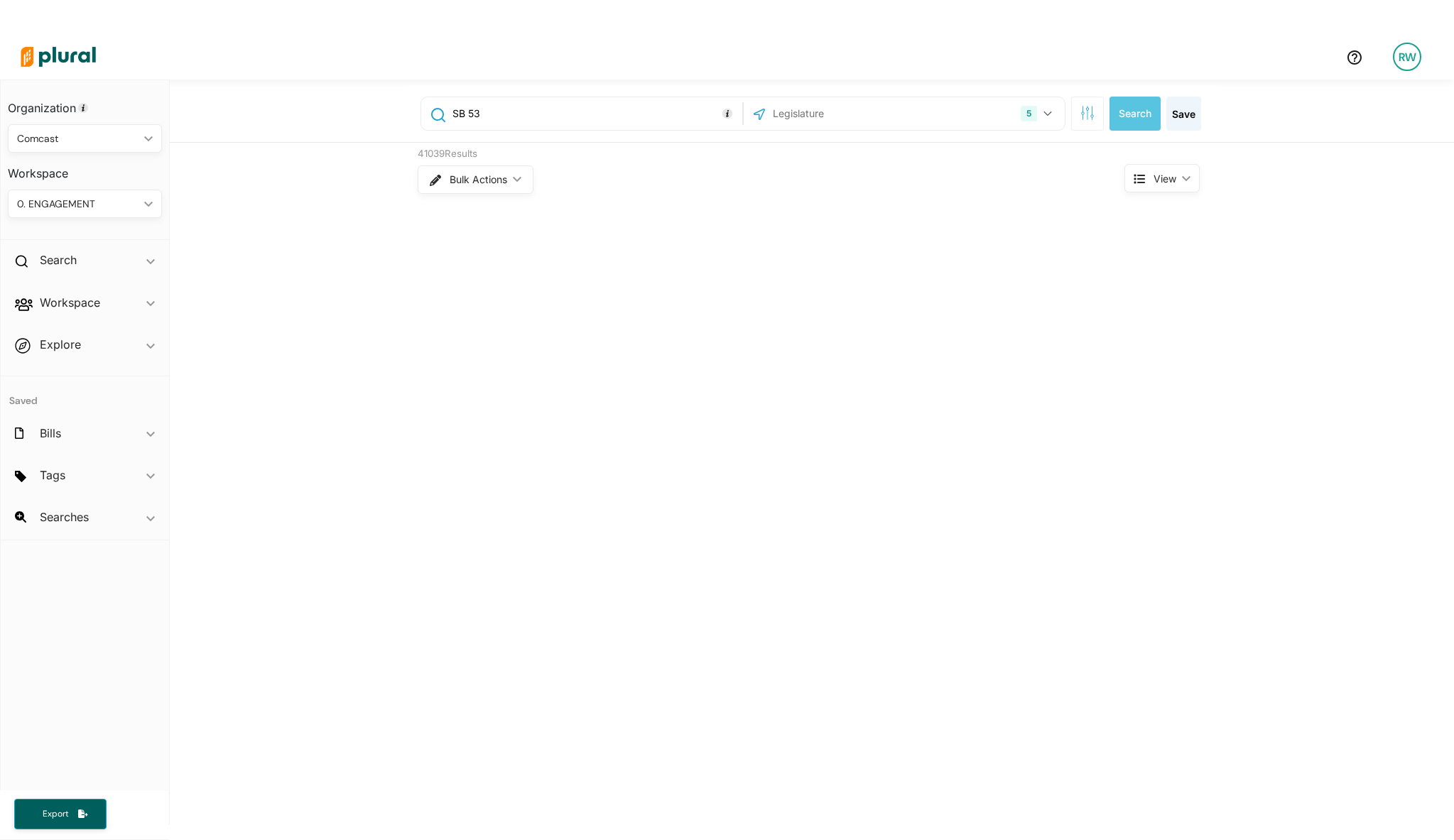
scroll to position [34, 0]
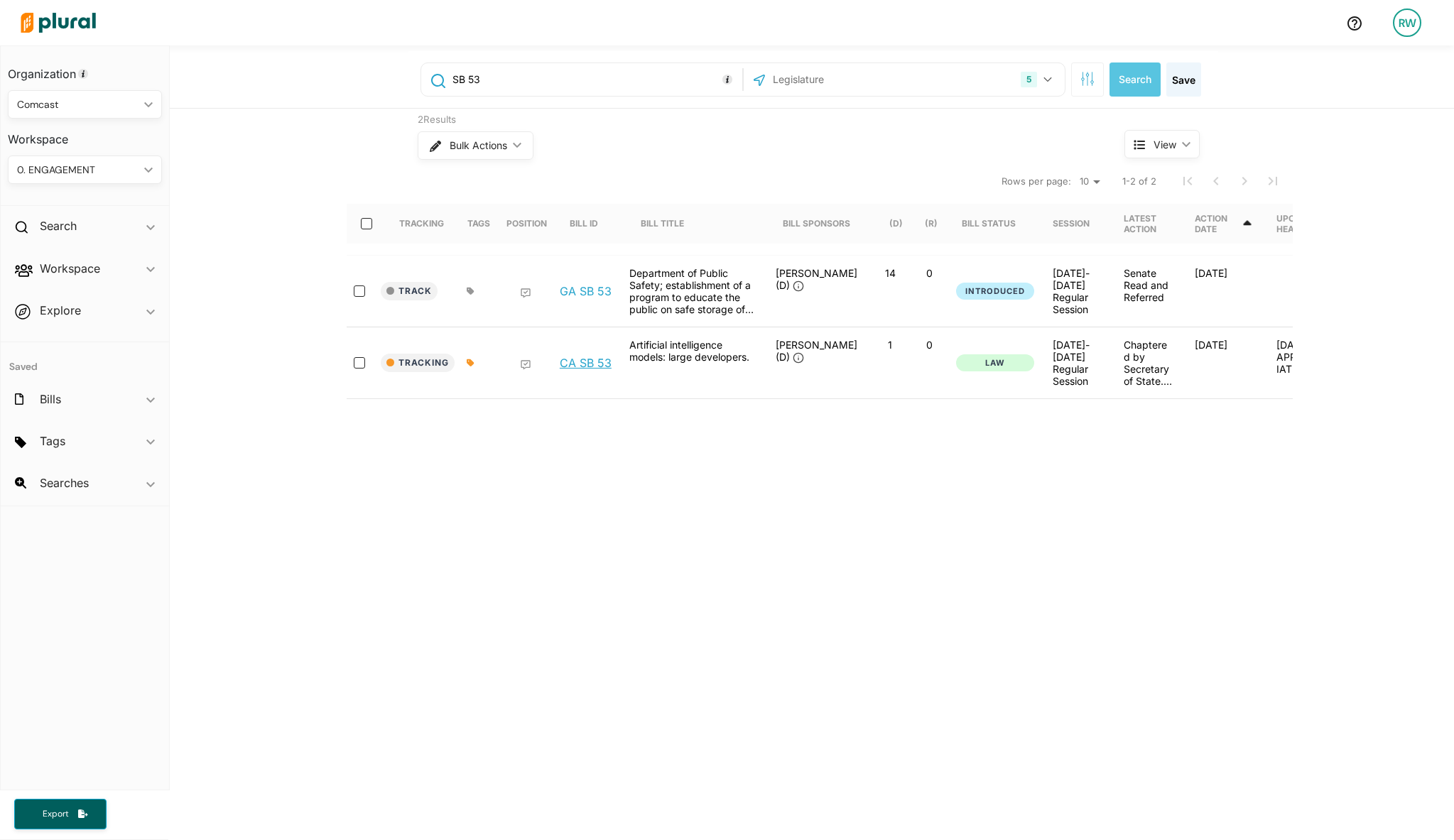
click at [592, 369] on link "CA SB 53" at bounding box center [585, 363] width 52 height 14
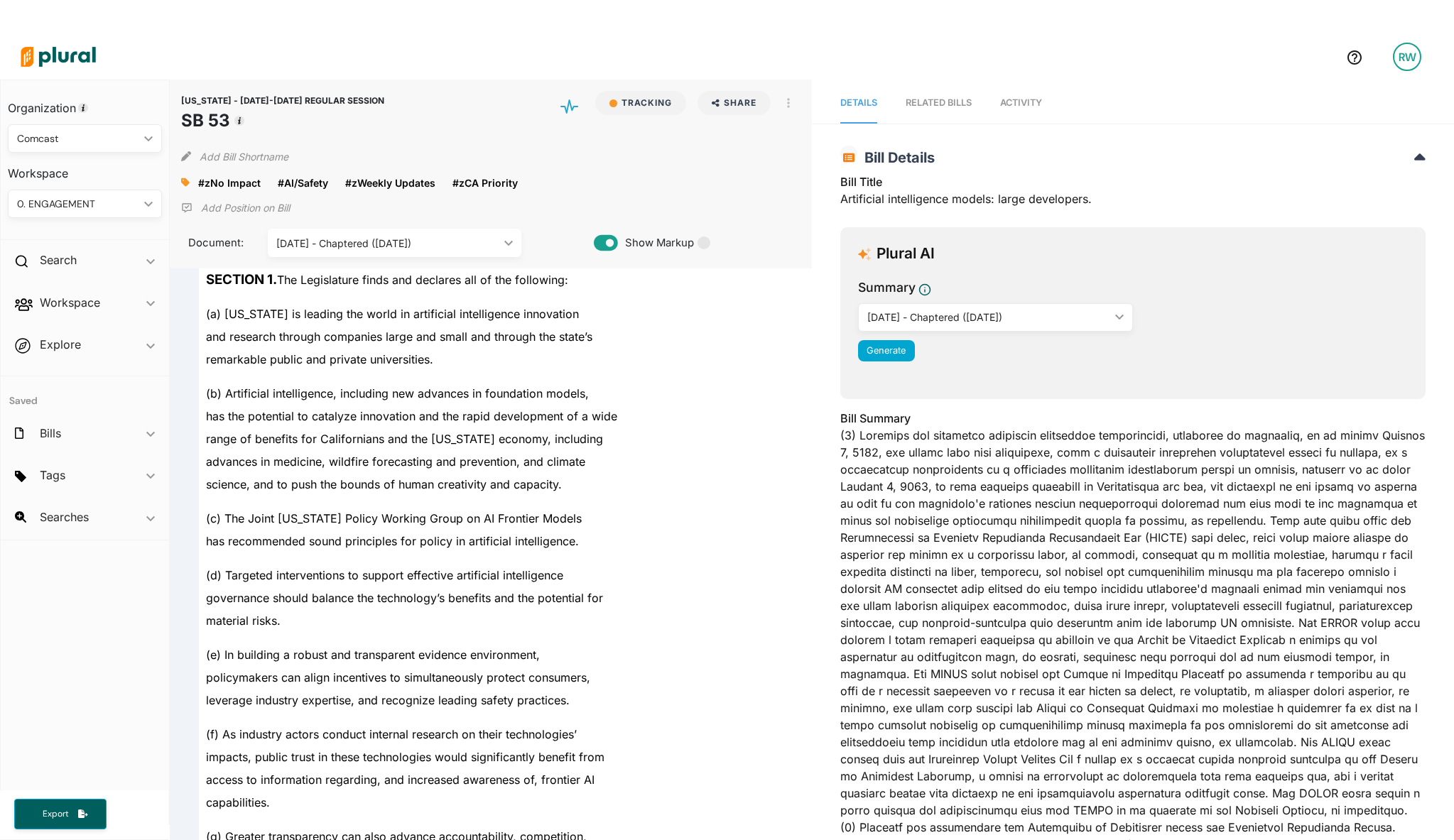
click at [1019, 102] on span "Activity" at bounding box center [1020, 102] width 42 height 11
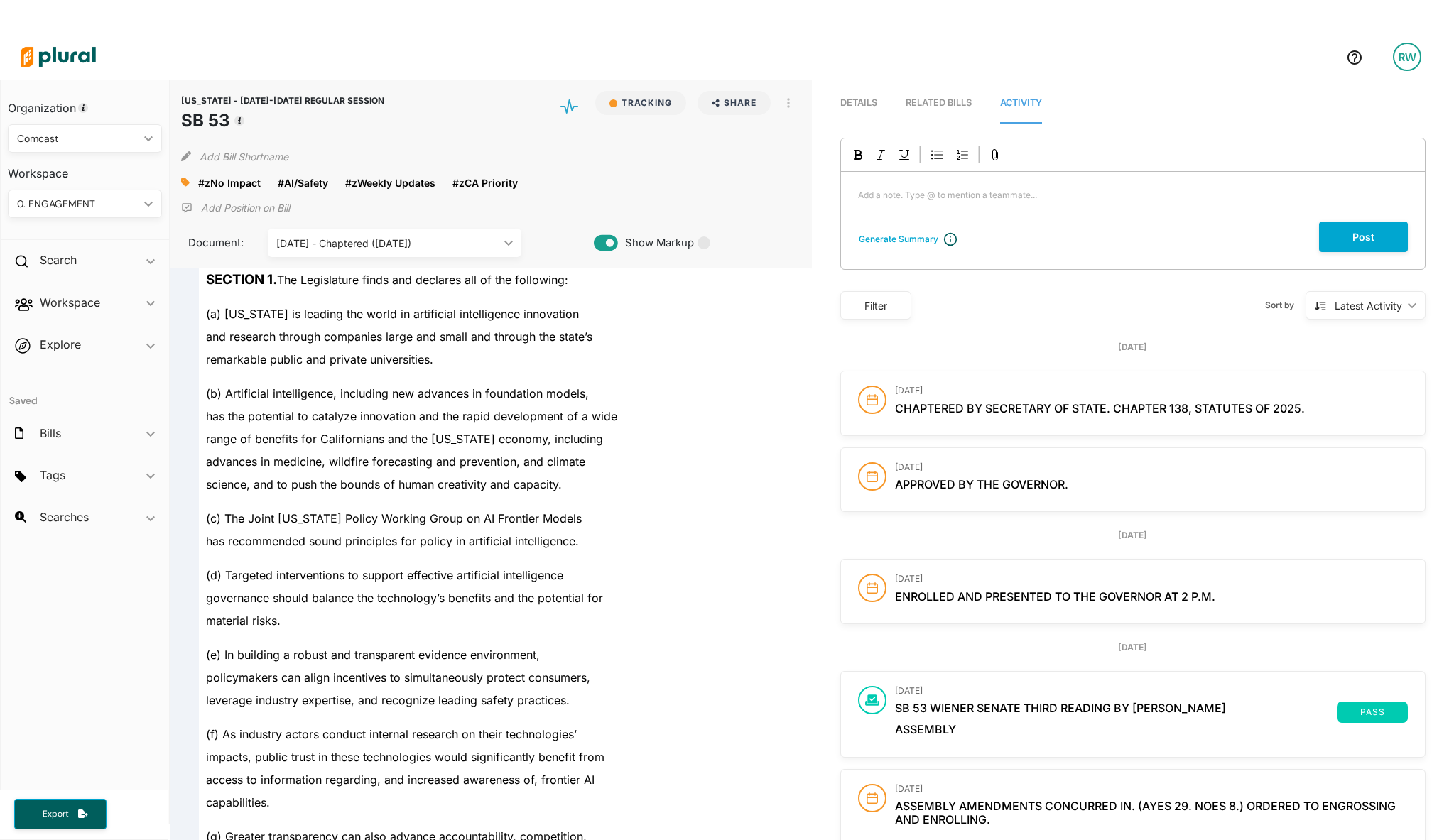
click at [948, 205] on div "Add a note. Type @ to mention a teammate... ﻿" at bounding box center [1133, 197] width 584 height 50
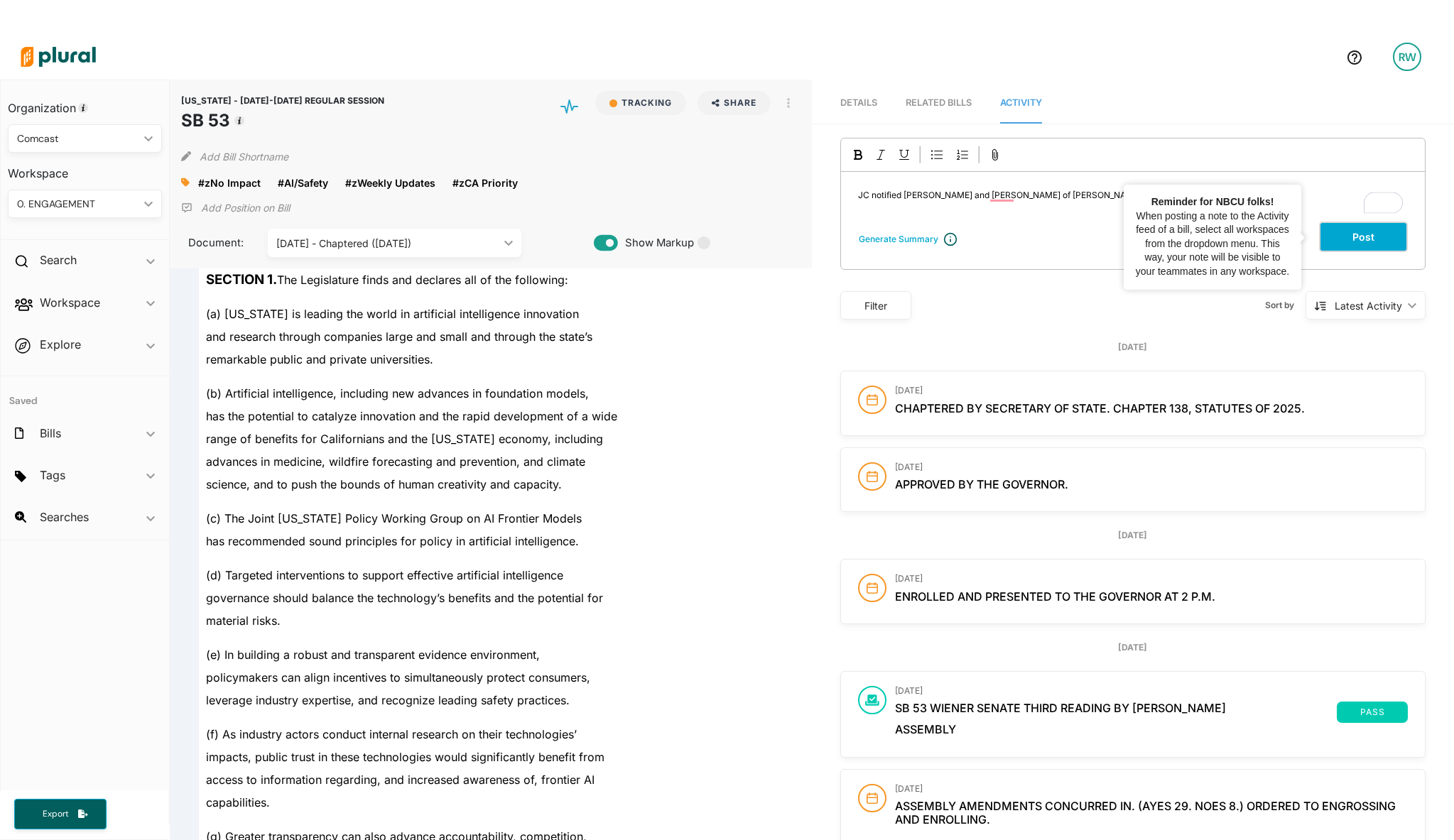
click at [1328, 241] on button "Post" at bounding box center [1363, 237] width 88 height 31
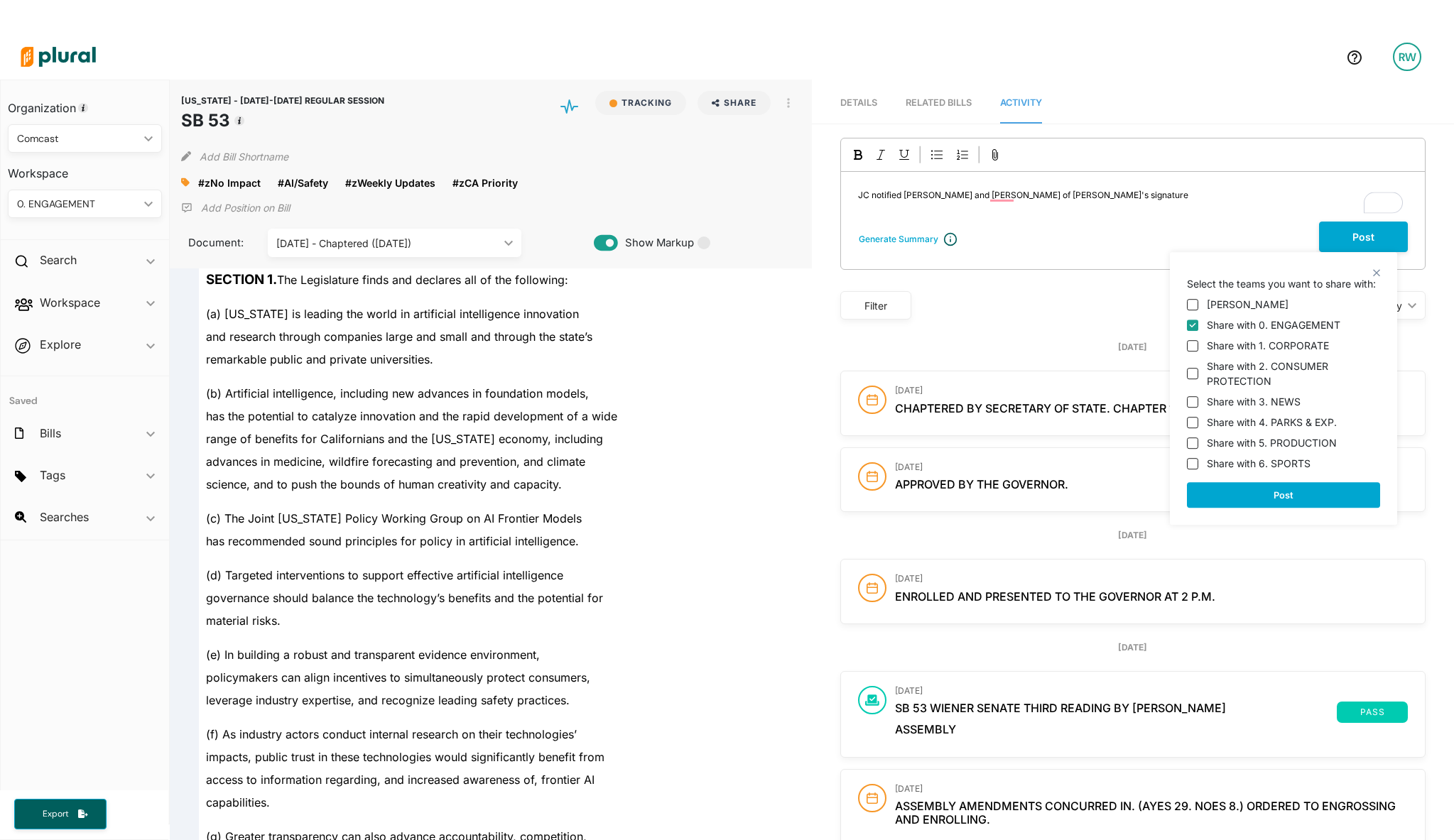
click at [1267, 350] on label "Share with 1. CORPORATE" at bounding box center [1267, 345] width 122 height 15
click at [1198, 350] on input "Share with 1. CORPORATE" at bounding box center [1193, 346] width 12 height 12
checkbox input "true"
click at [1267, 376] on label "Share with 2. CONSUMER PROTECTION" at bounding box center [1293, 373] width 173 height 30
click at [1198, 376] on input "Share with 2. CONSUMER PROTECTION" at bounding box center [1193, 374] width 12 height 12
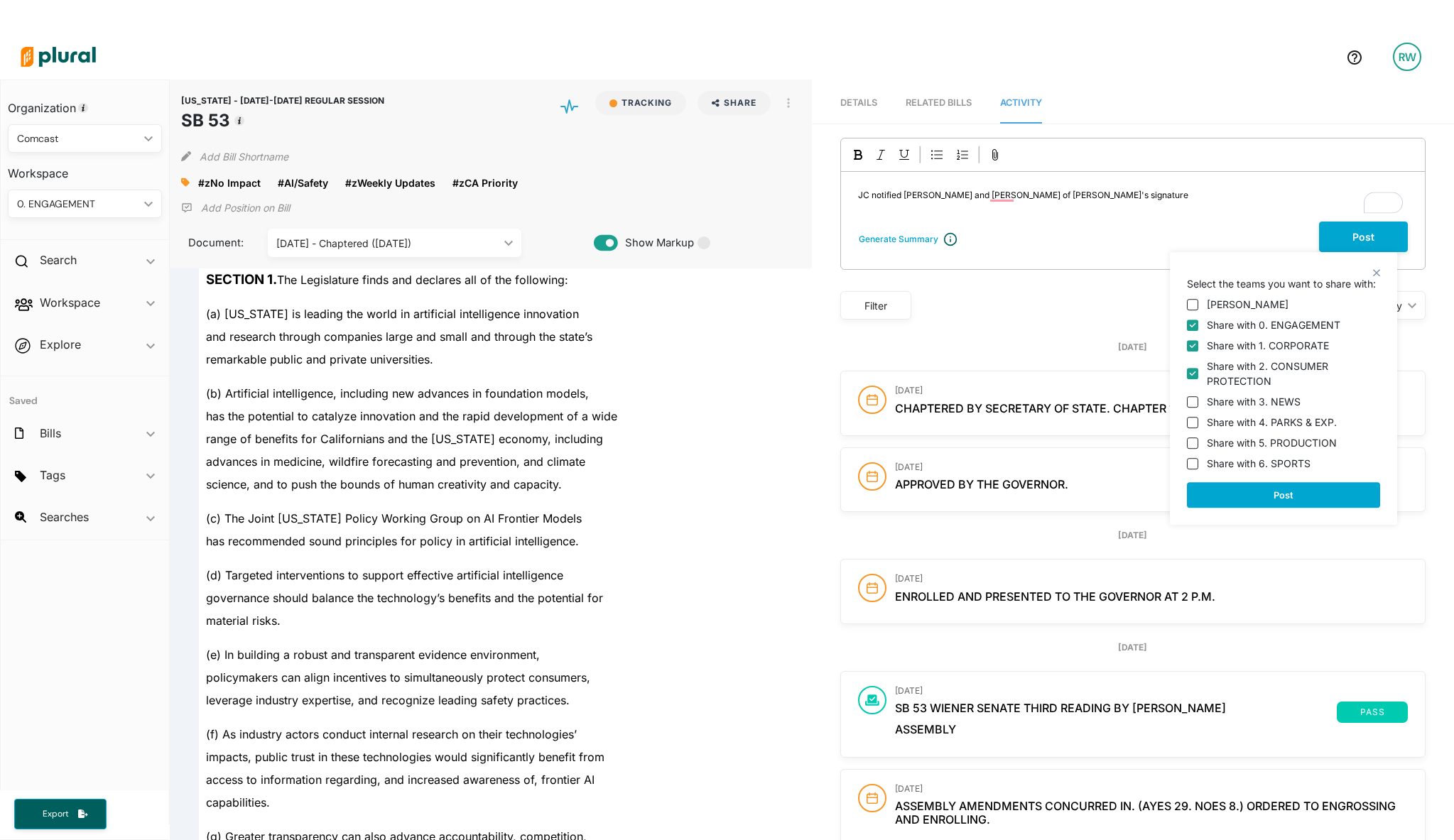
checkbox input "true"
click at [1265, 412] on div "[PERSON_NAME] Share with 0. ENGAGEMENT Share with 1. CORPORATE Share with 2. CO…" at bounding box center [1284, 381] width 193 height 180
click at [1252, 409] on div "[PERSON_NAME] Share with 0. ENGAGEMENT Share with 1. CORPORATE Share with 2. CO…" at bounding box center [1284, 381] width 193 height 180
click at [1251, 400] on label "Share with 3. NEWS" at bounding box center [1254, 401] width 94 height 15
click at [1198, 400] on input "Share with 3. NEWS" at bounding box center [1193, 402] width 12 height 12
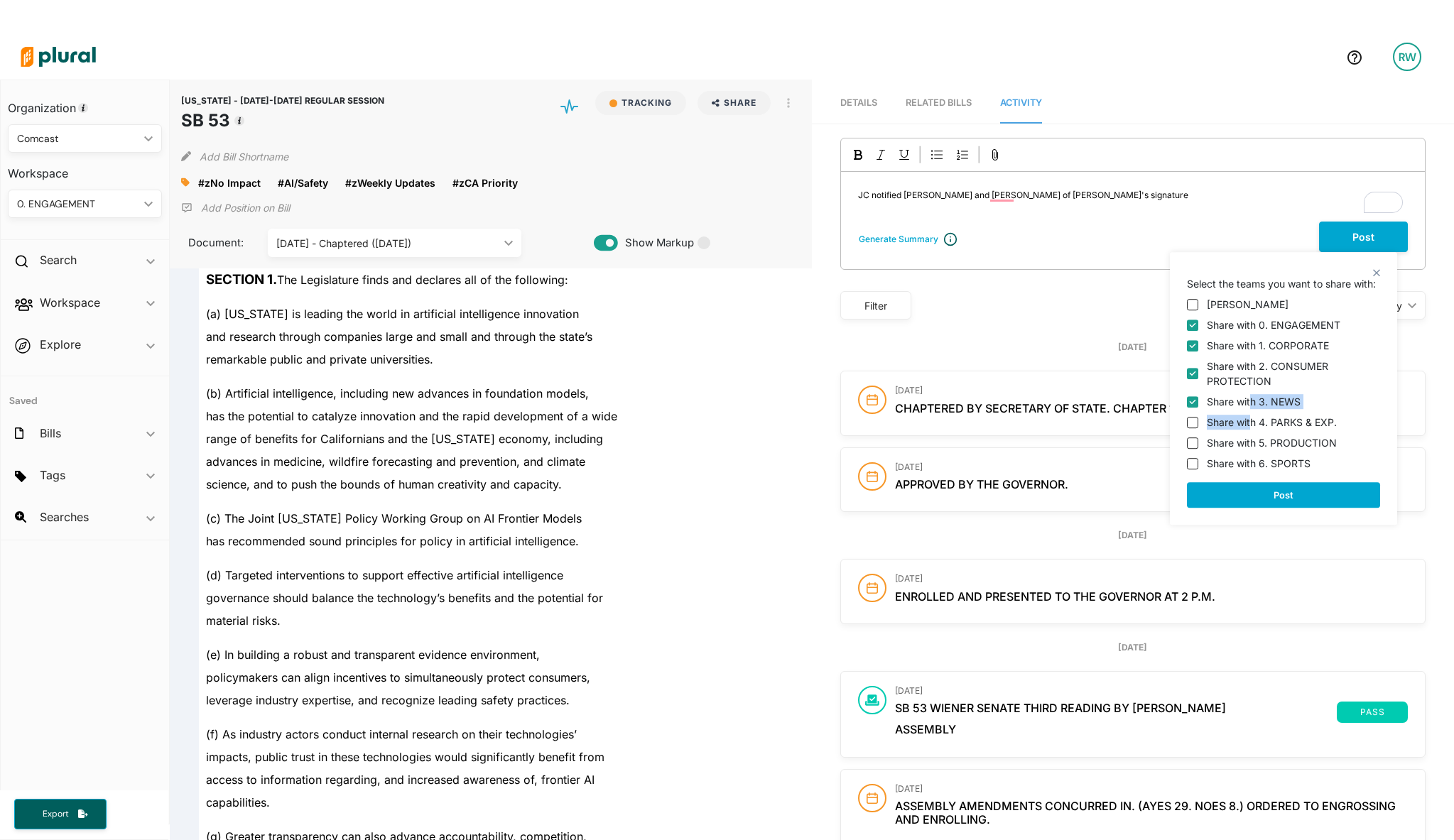
checkbox input "true"
click at [1254, 425] on label "Share with 4. PARKS & EXP." at bounding box center [1272, 422] width 130 height 15
click at [1198, 425] on input "Share with 4. PARKS & EXP." at bounding box center [1193, 423] width 12 height 12
checkbox input "true"
drag, startPoint x: 1264, startPoint y: 438, endPoint x: 1270, endPoint y: 449, distance: 12.5
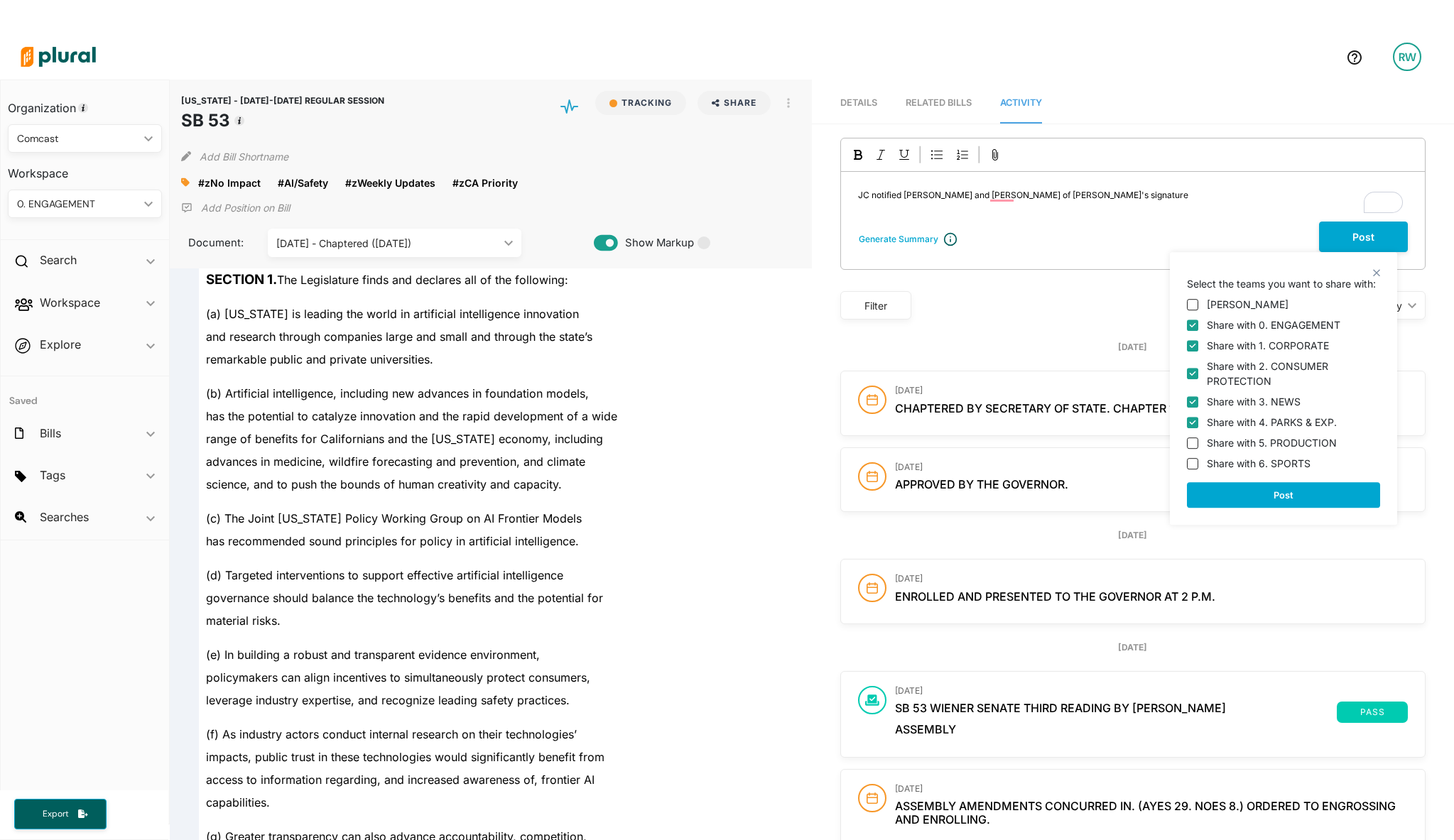
click at [1264, 439] on label "Share with 5. PRODUCTION" at bounding box center [1272, 442] width 130 height 15
click at [1198, 439] on input "Share with 5. PRODUCTION" at bounding box center [1193, 443] width 12 height 12
checkbox input "true"
click at [1276, 470] on label "Share with 6. SPORTS" at bounding box center [1259, 463] width 104 height 15
click at [1198, 469] on input "Share with 6. SPORTS" at bounding box center [1193, 463] width 12 height 12
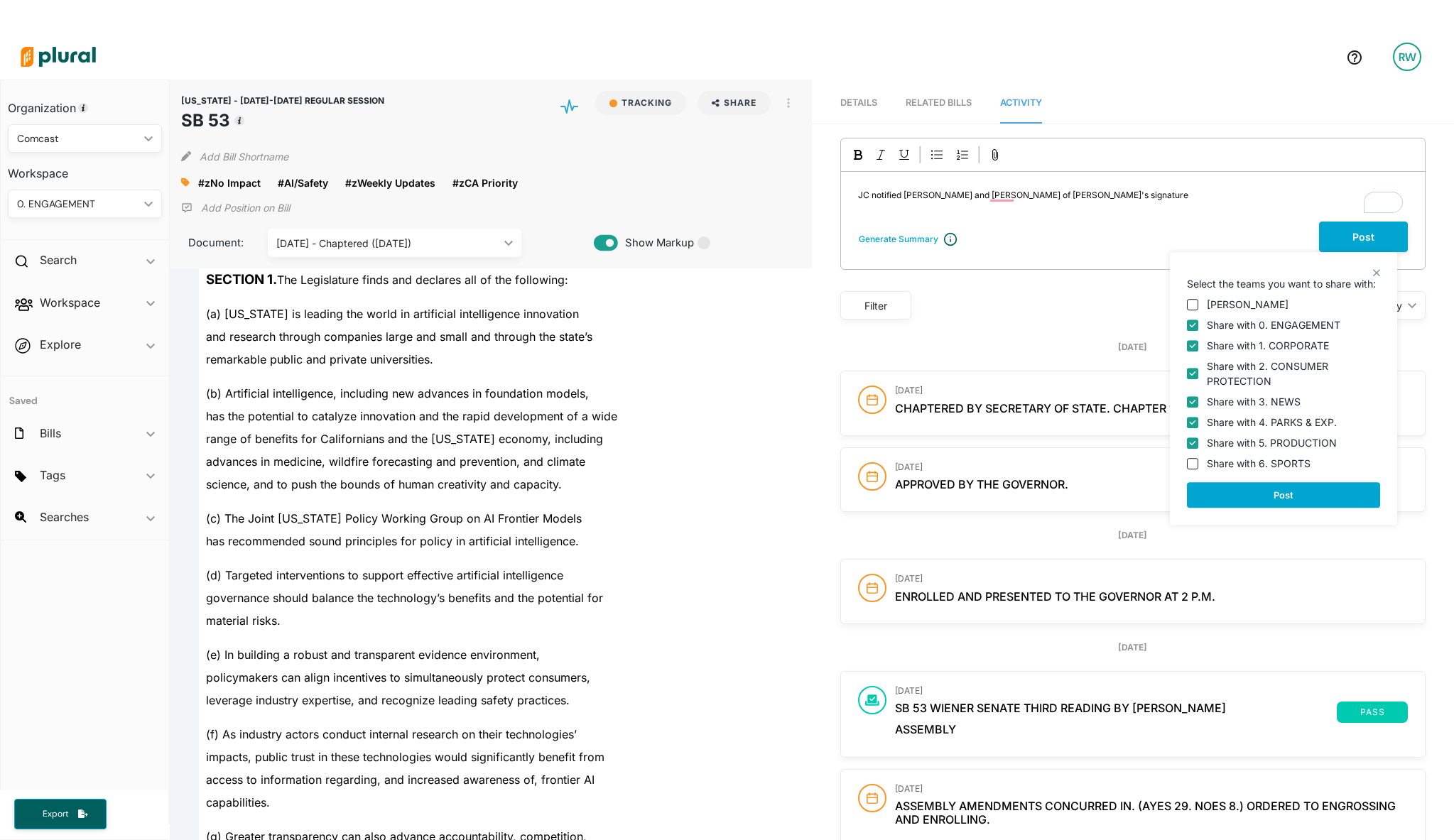
checkbox input "true"
drag, startPoint x: 1267, startPoint y: 485, endPoint x: 1248, endPoint y: 476, distance: 21.0
click at [1267, 485] on button "Post" at bounding box center [1284, 494] width 193 height 26
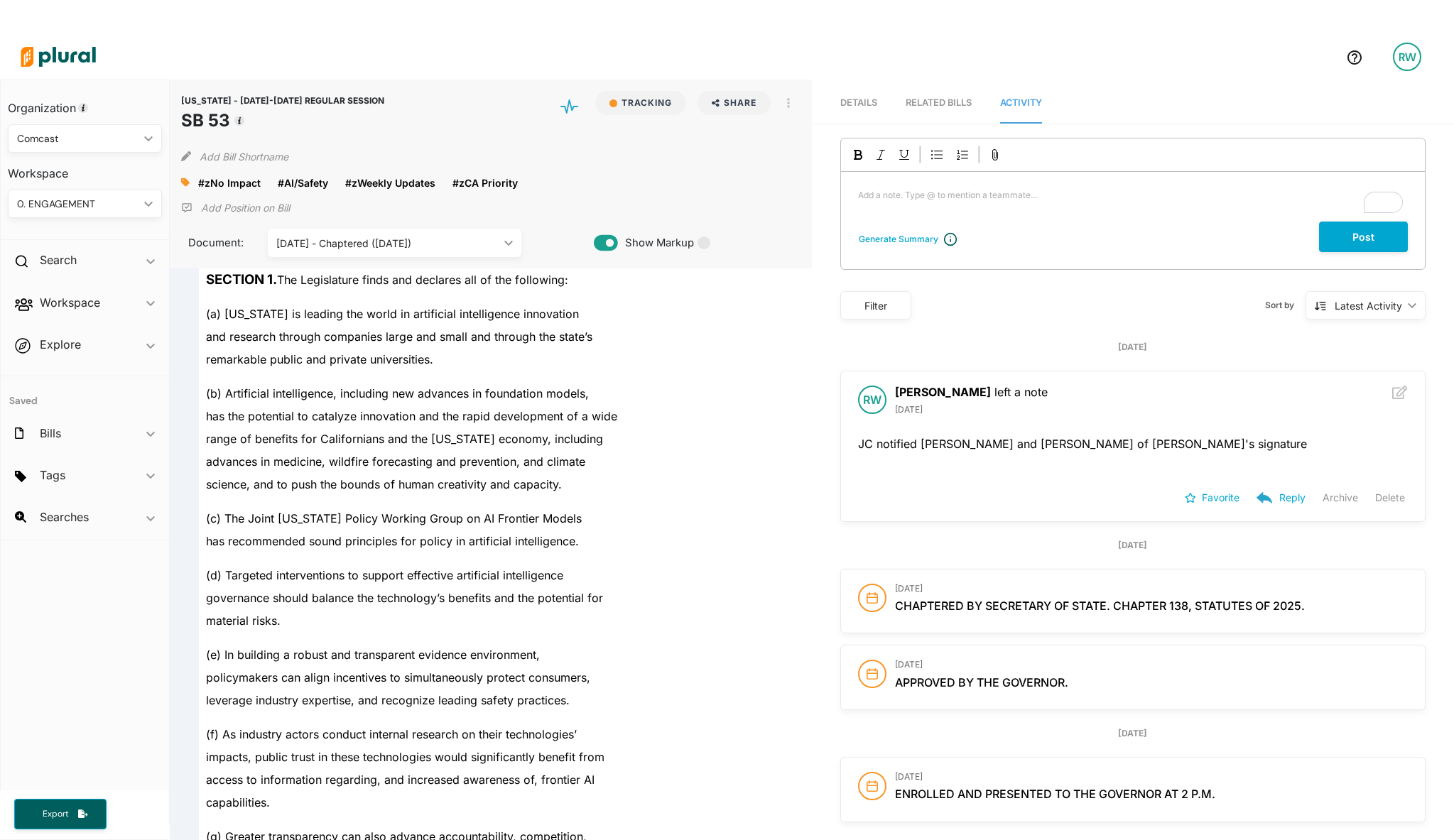
click at [744, 471] on div "advances in medicine, wildfire forecasting and prevention, and climate" at bounding box center [497, 461] width 597 height 23
